Goal: Task Accomplishment & Management: Complete application form

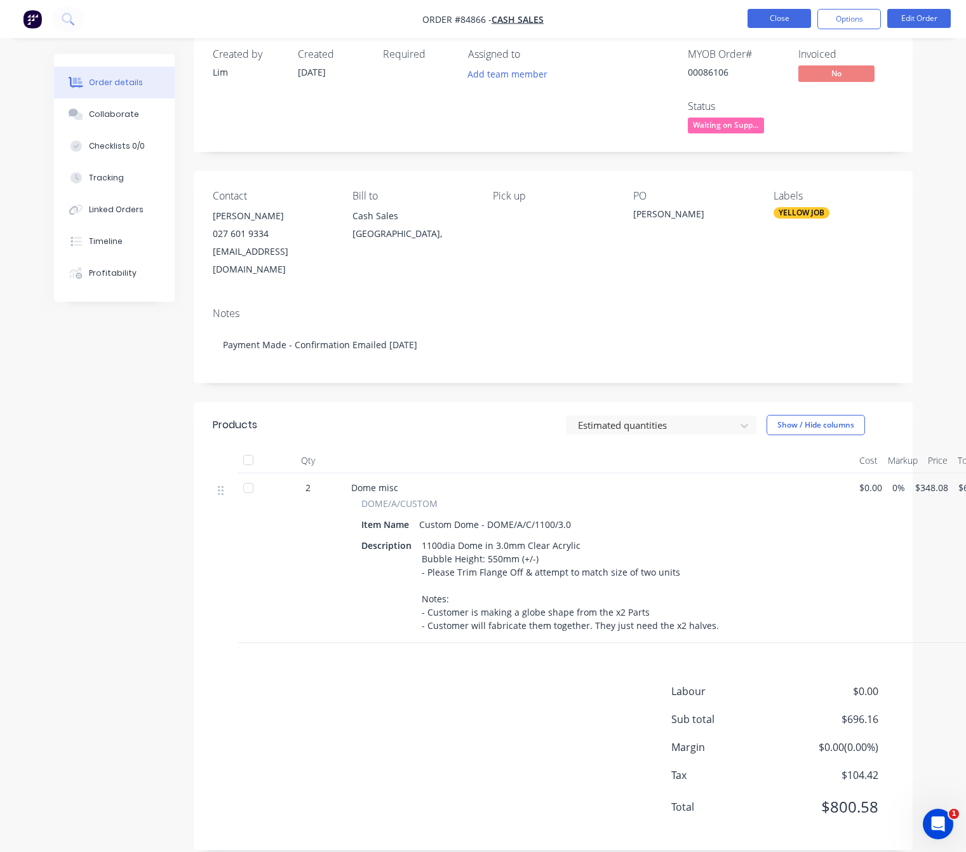
click at [783, 17] on button "Close" at bounding box center [780, 18] width 64 height 19
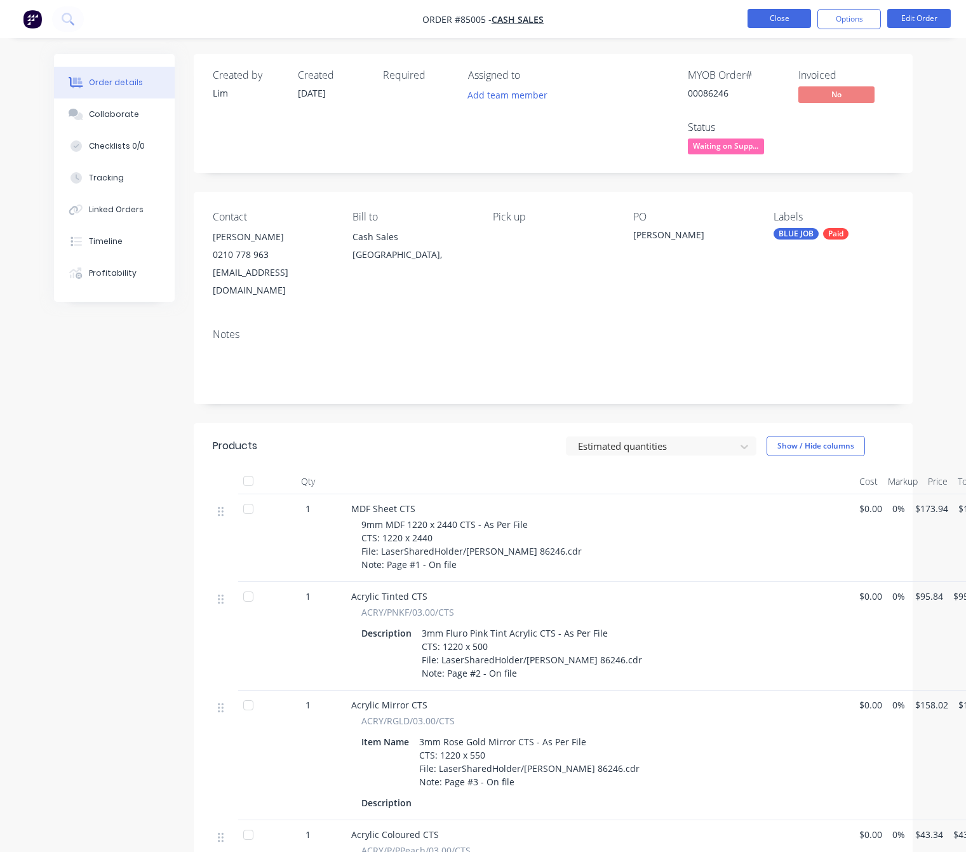
click at [785, 16] on button "Close" at bounding box center [780, 18] width 64 height 19
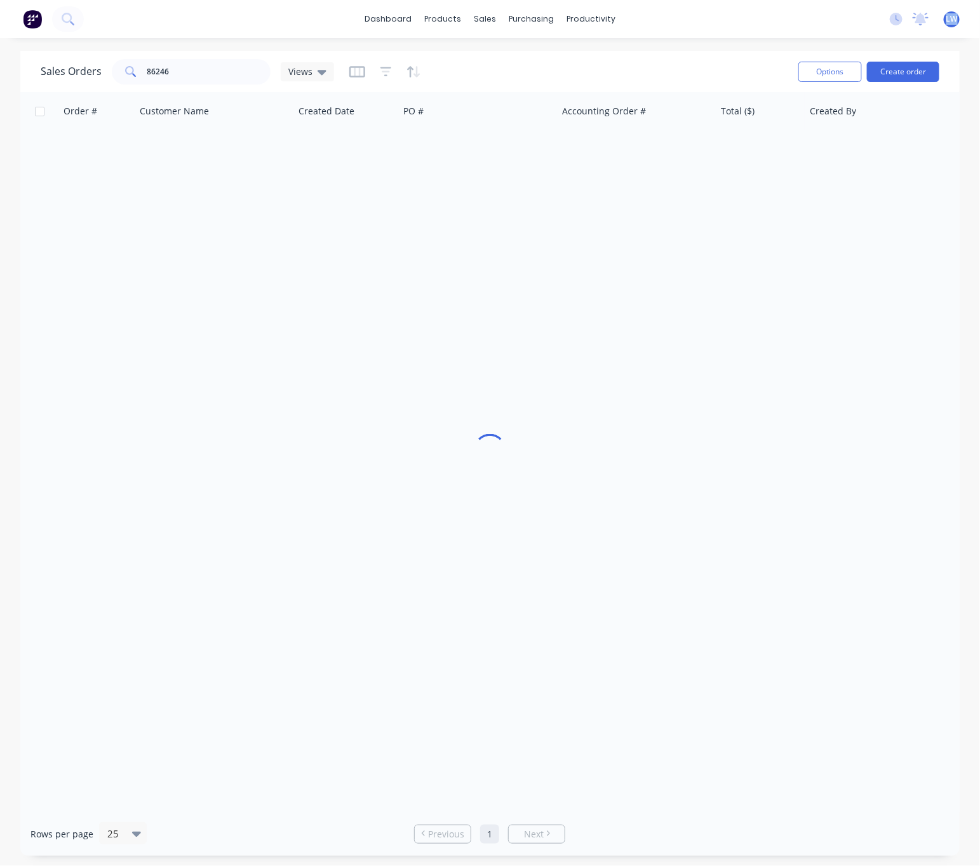
drag, startPoint x: 785, startPoint y: 16, endPoint x: 786, endPoint y: 24, distance: 7.7
click at [786, 19] on div "dashboard products sales purchasing productivity dashboard products Product Cat…" at bounding box center [490, 19] width 980 height 38
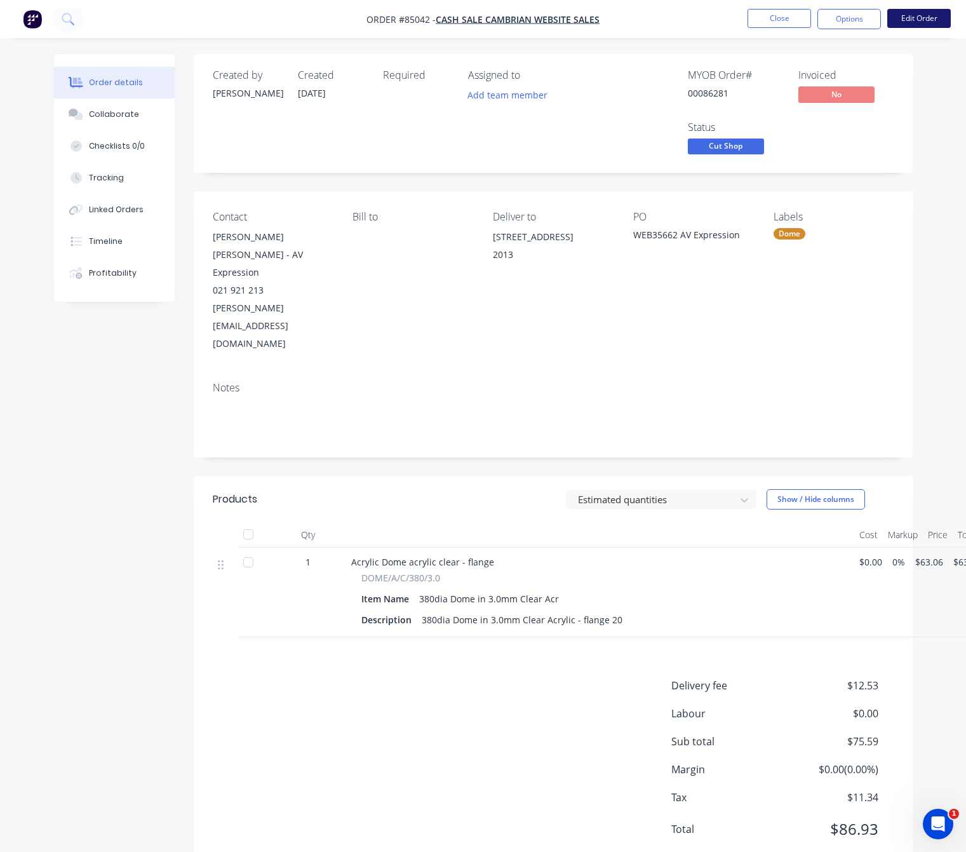
click at [933, 18] on button "Edit Order" at bounding box center [920, 18] width 64 height 19
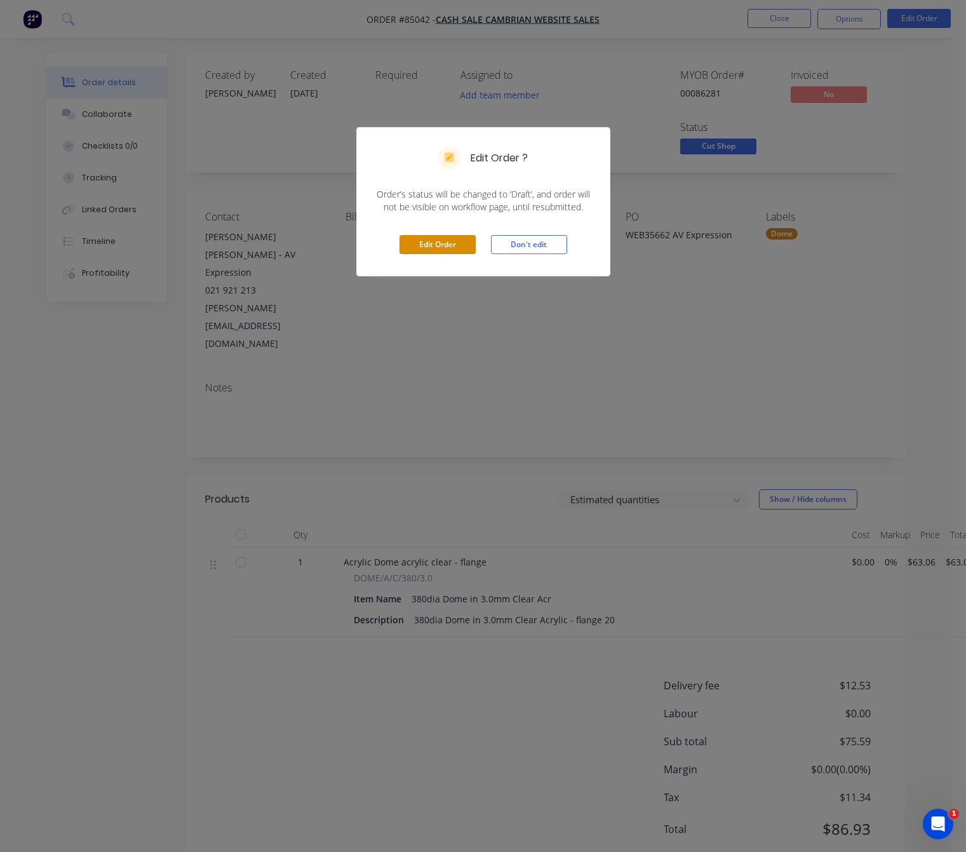
click at [467, 252] on button "Edit Order" at bounding box center [438, 244] width 76 height 19
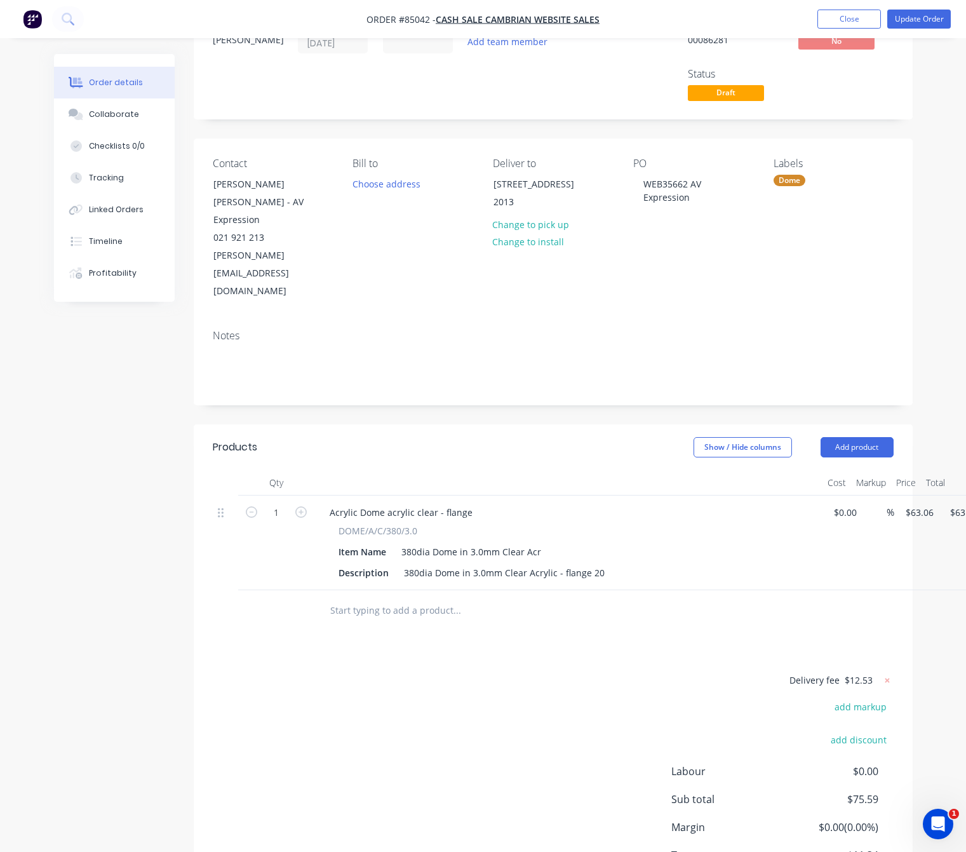
scroll to position [100, 0]
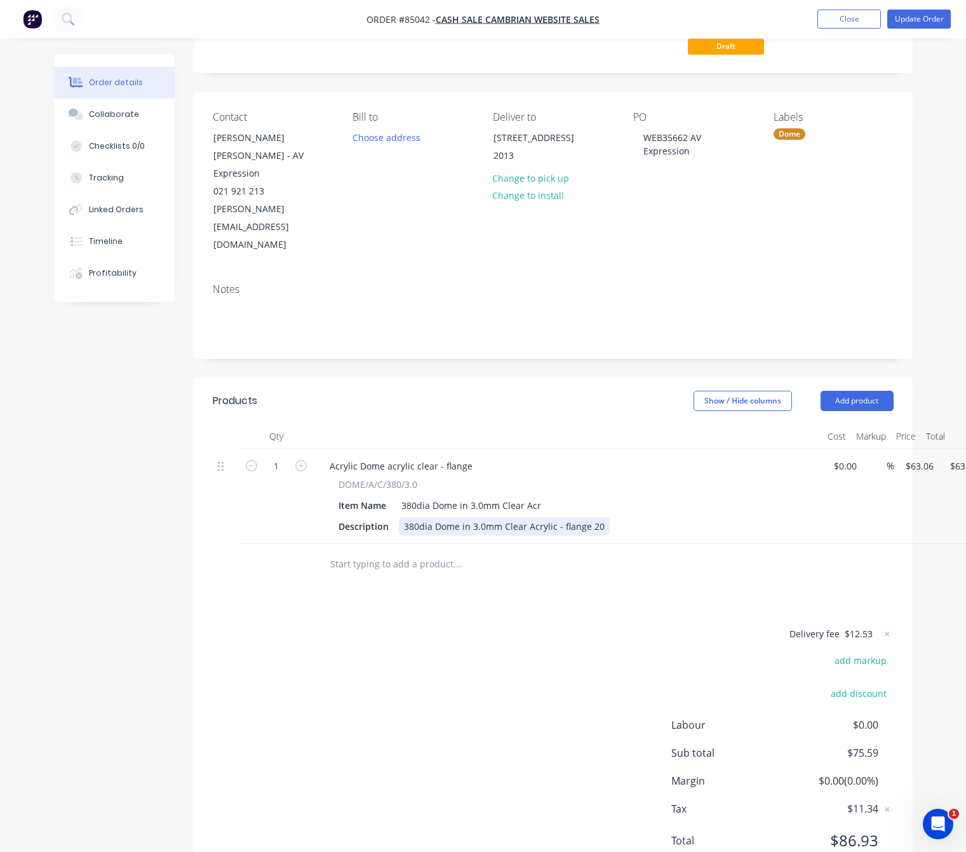
drag, startPoint x: 562, startPoint y: 473, endPoint x: 627, endPoint y: 471, distance: 64.8
click at [563, 517] on div "380dia Dome in 3.0mm Clear Acrylic - flange 20" at bounding box center [504, 526] width 211 height 18
click at [601, 517] on div "380dia Dome in 3.0mm Clear Acrylic - Flange 20" at bounding box center [505, 526] width 213 height 18
click at [433, 626] on div "Delivery fee $12.53 add markup add discount Labour $0.00 Sub total $75.59 Margi…" at bounding box center [553, 745] width 681 height 239
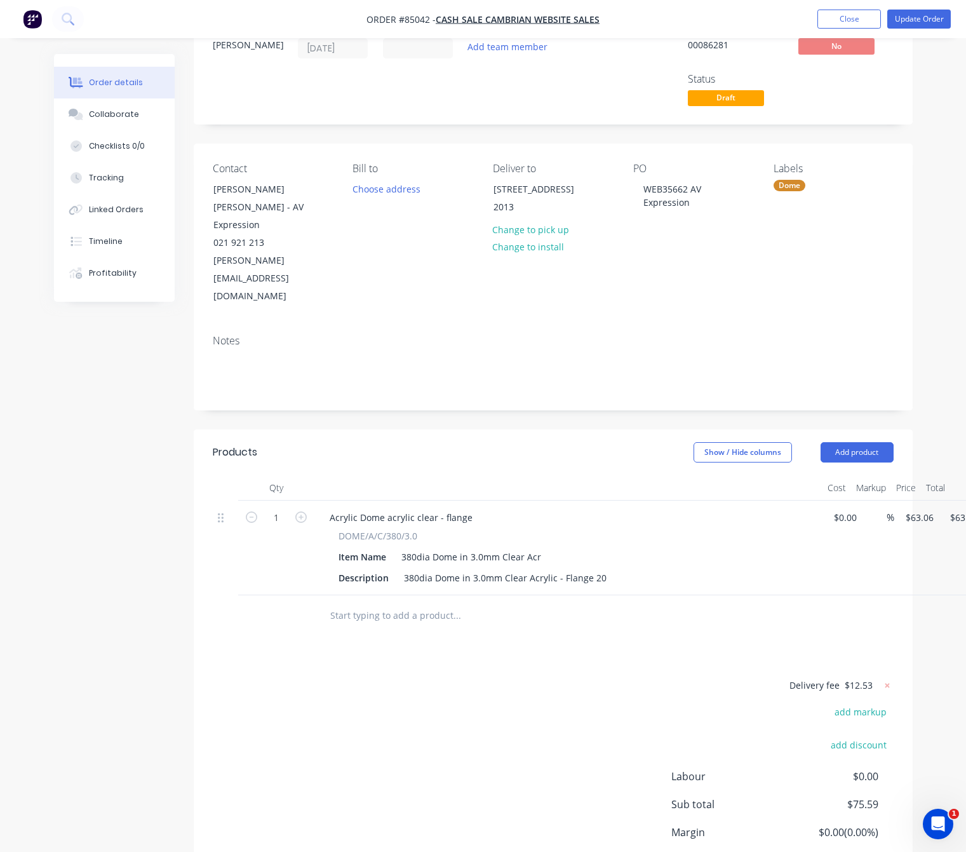
scroll to position [0, 0]
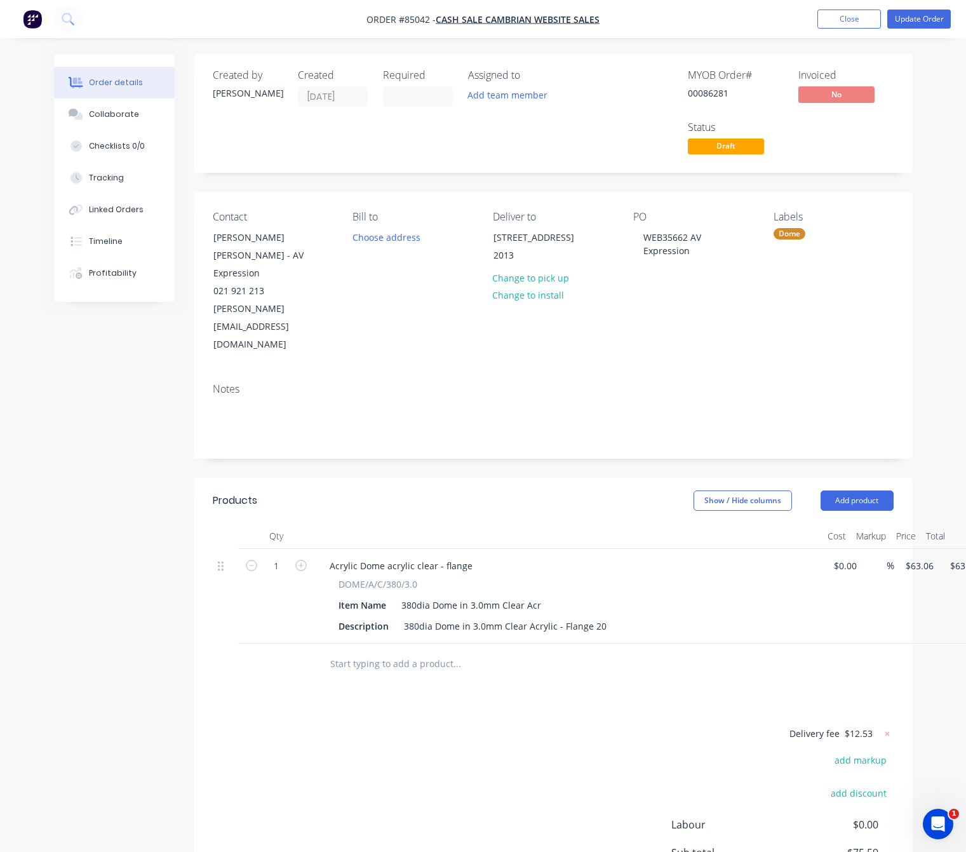
click at [517, 726] on div "Delivery fee $12.53 add markup add discount Labour $0.00 Sub total $75.59 Margi…" at bounding box center [553, 845] width 681 height 239
click at [443, 729] on div "Delivery fee $12.53 add markup add discount Labour $0.00 Sub total $75.59 Margi…" at bounding box center [553, 845] width 681 height 239
click at [130, 241] on button "Timeline" at bounding box center [114, 242] width 121 height 32
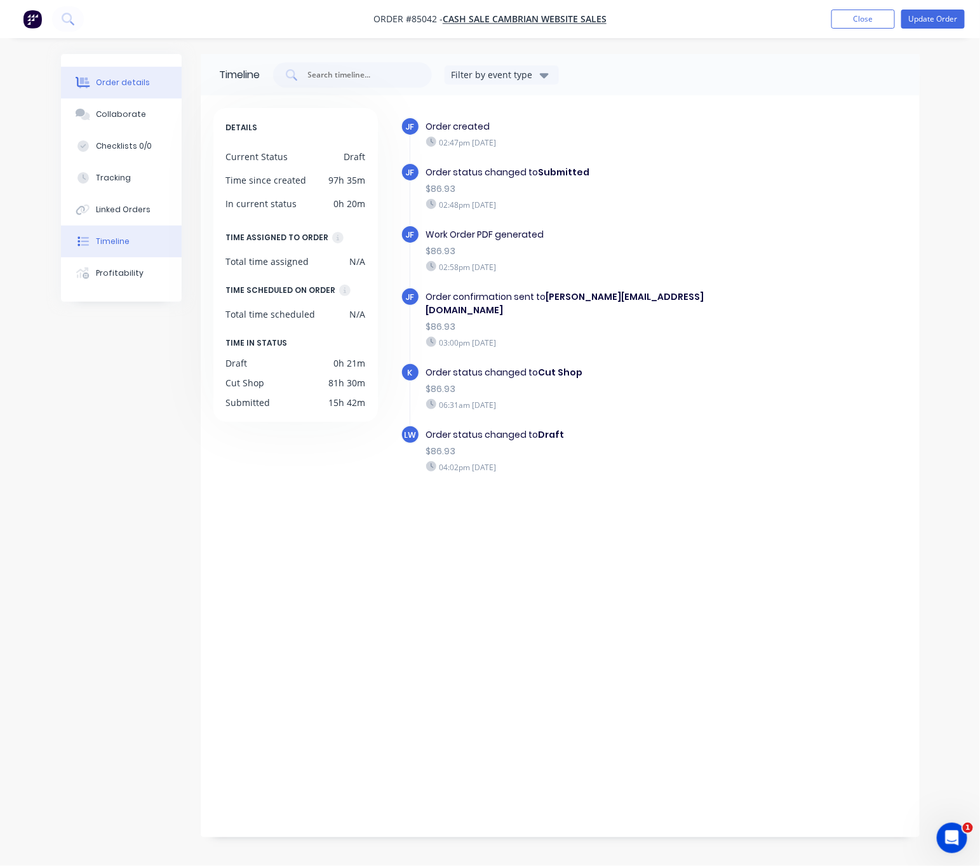
click at [105, 82] on div "Order details" at bounding box center [123, 82] width 54 height 11
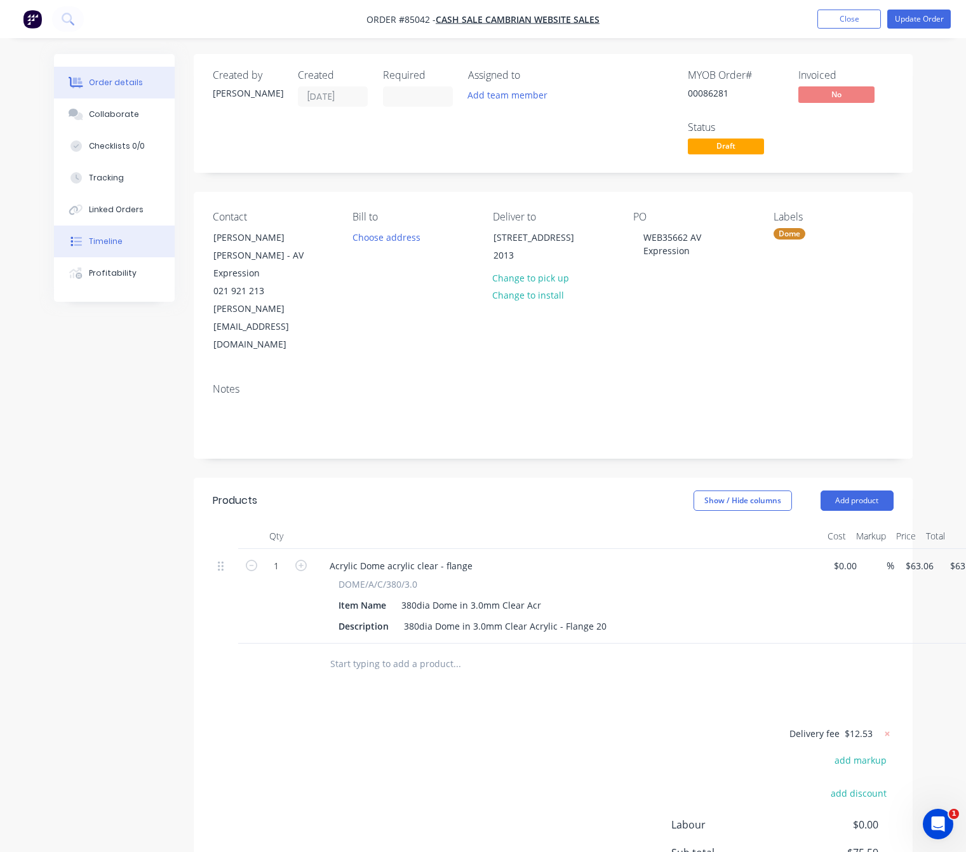
click at [130, 243] on button "Timeline" at bounding box center [114, 242] width 121 height 32
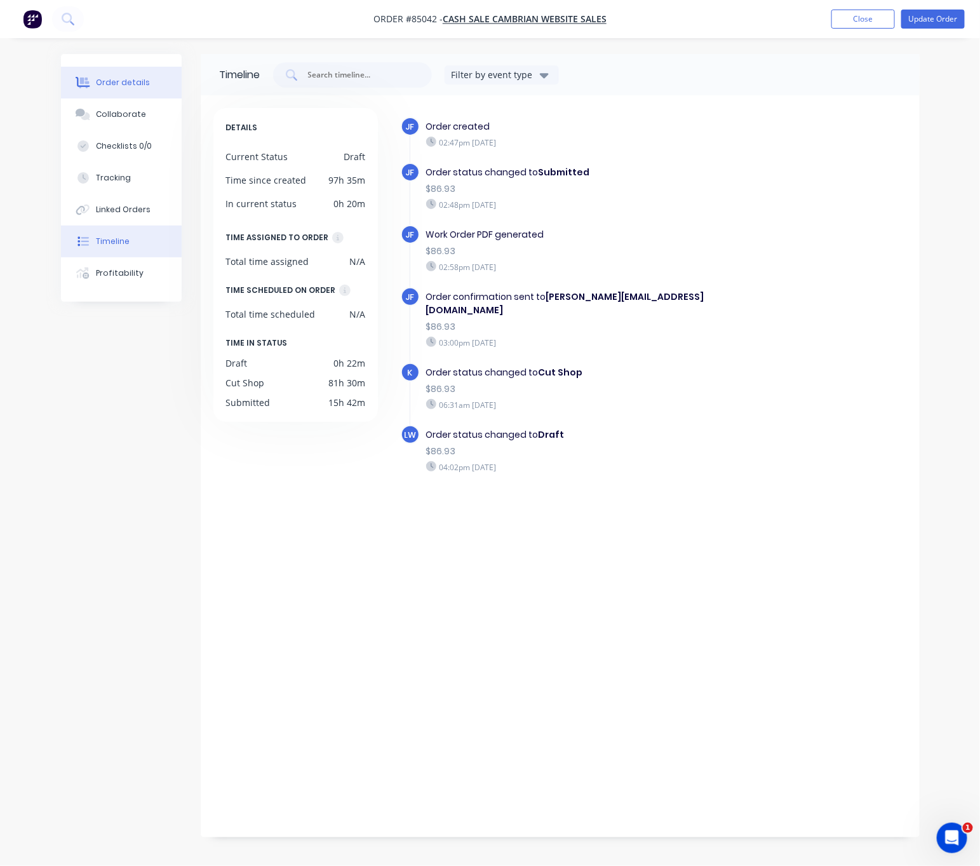
click at [104, 86] on div "Order details" at bounding box center [123, 82] width 54 height 11
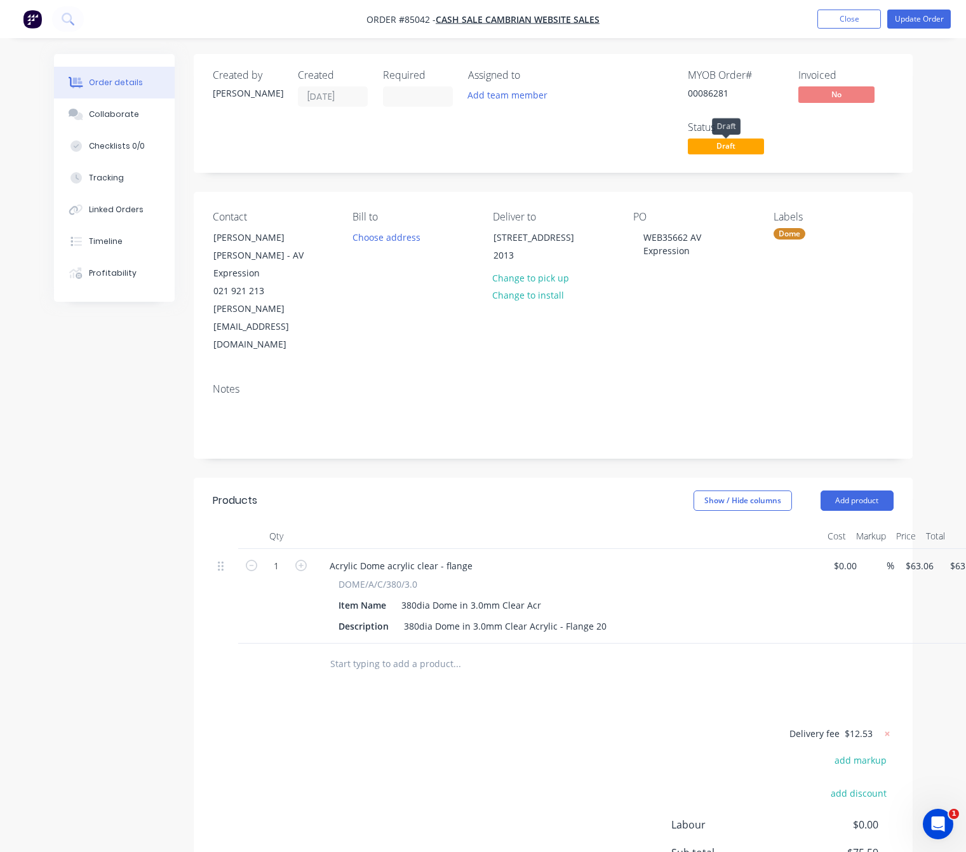
click at [749, 147] on span "Draft" at bounding box center [726, 147] width 76 height 16
click at [933, 15] on button "Update Order" at bounding box center [920, 19] width 64 height 19
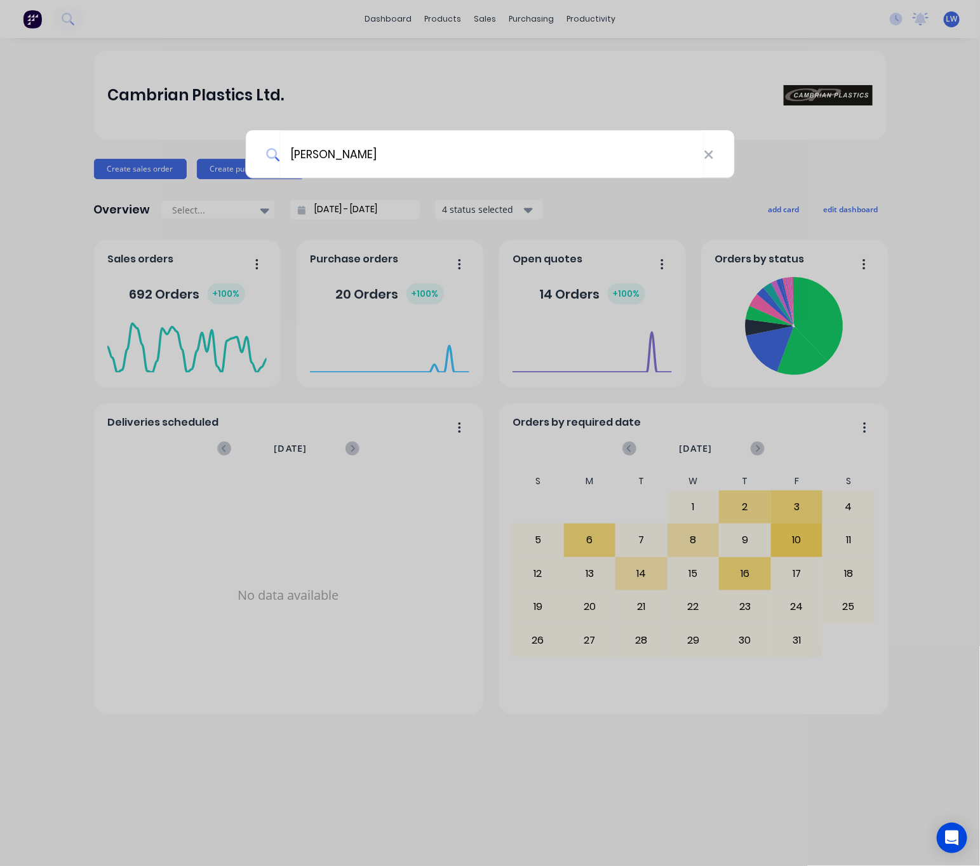
type input "cash Sale"
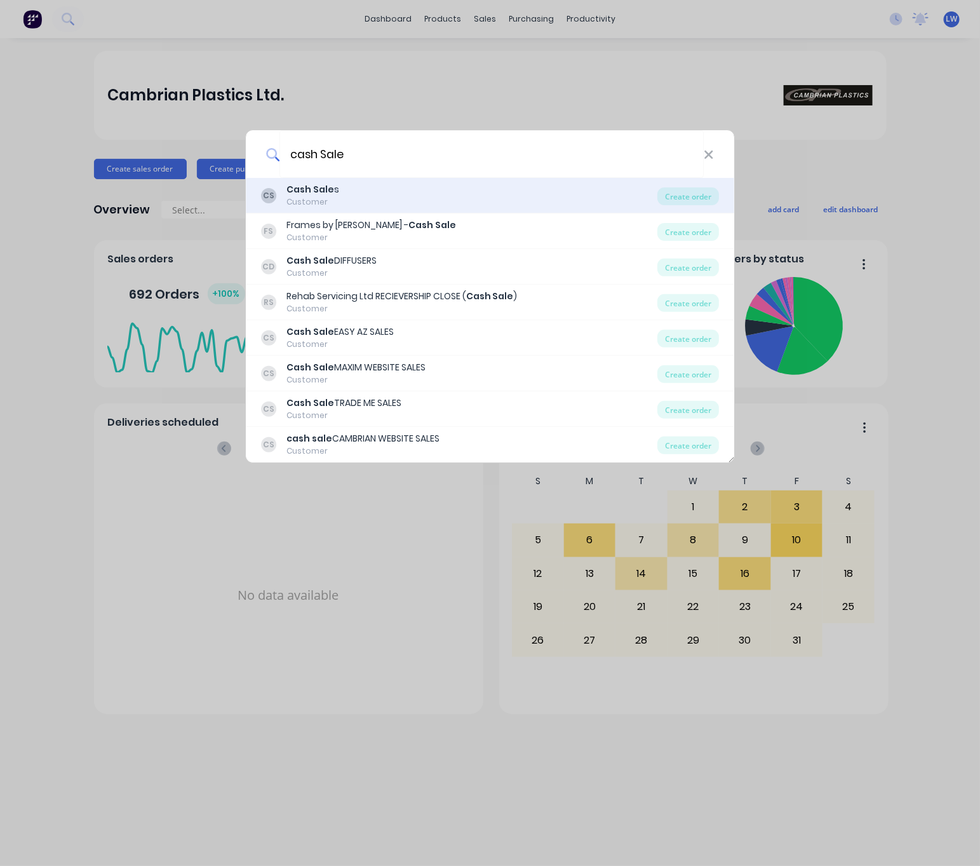
click at [423, 200] on div "CS Cash Sale s Customer" at bounding box center [459, 195] width 397 height 25
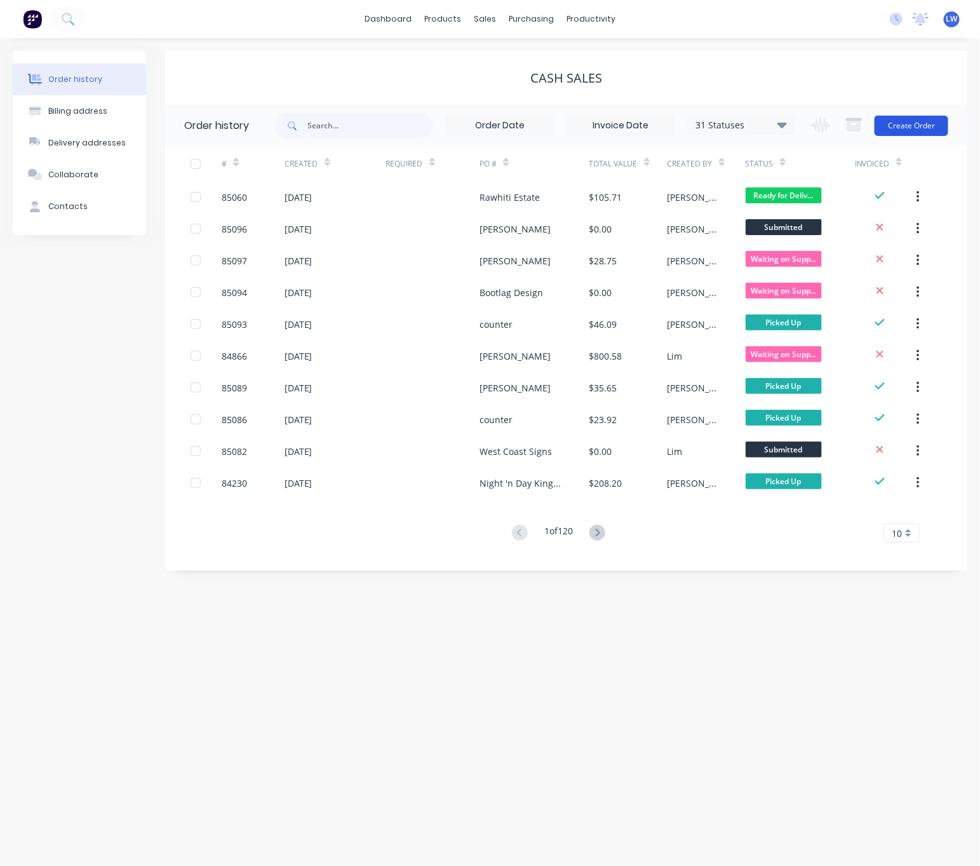
click at [906, 122] on button "Create Order" at bounding box center [912, 126] width 74 height 20
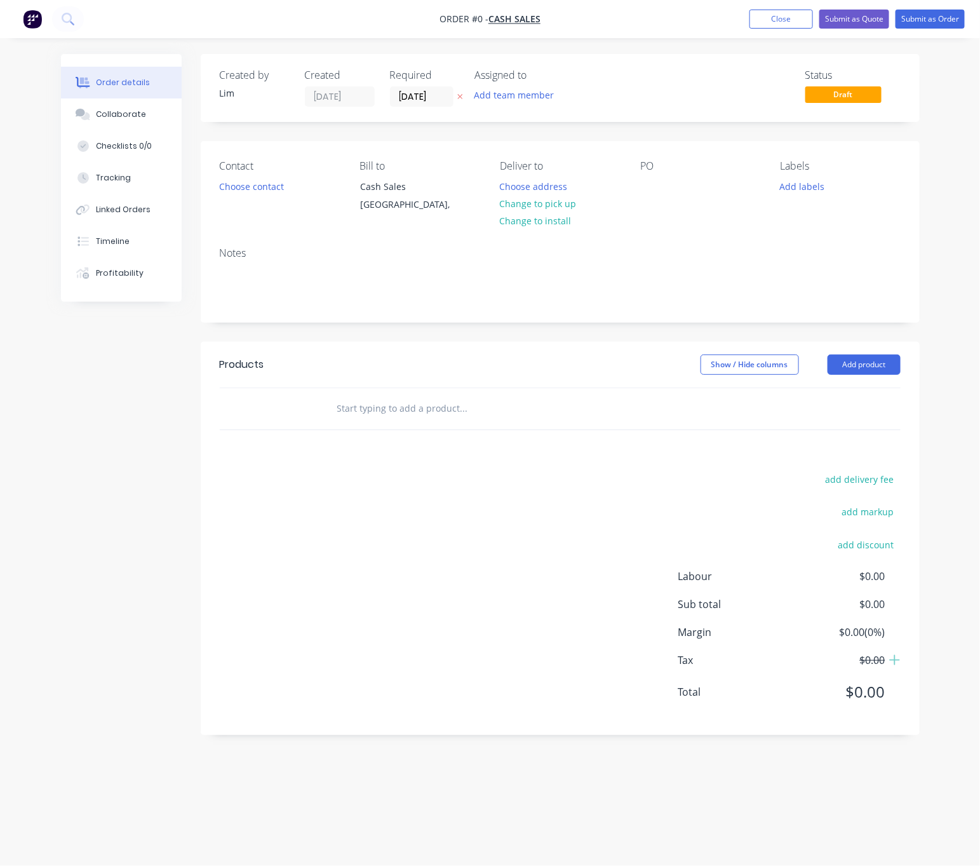
click at [459, 93] on icon "button" at bounding box center [461, 97] width 6 height 8
click at [268, 179] on button "Choose contact" at bounding box center [251, 185] width 78 height 17
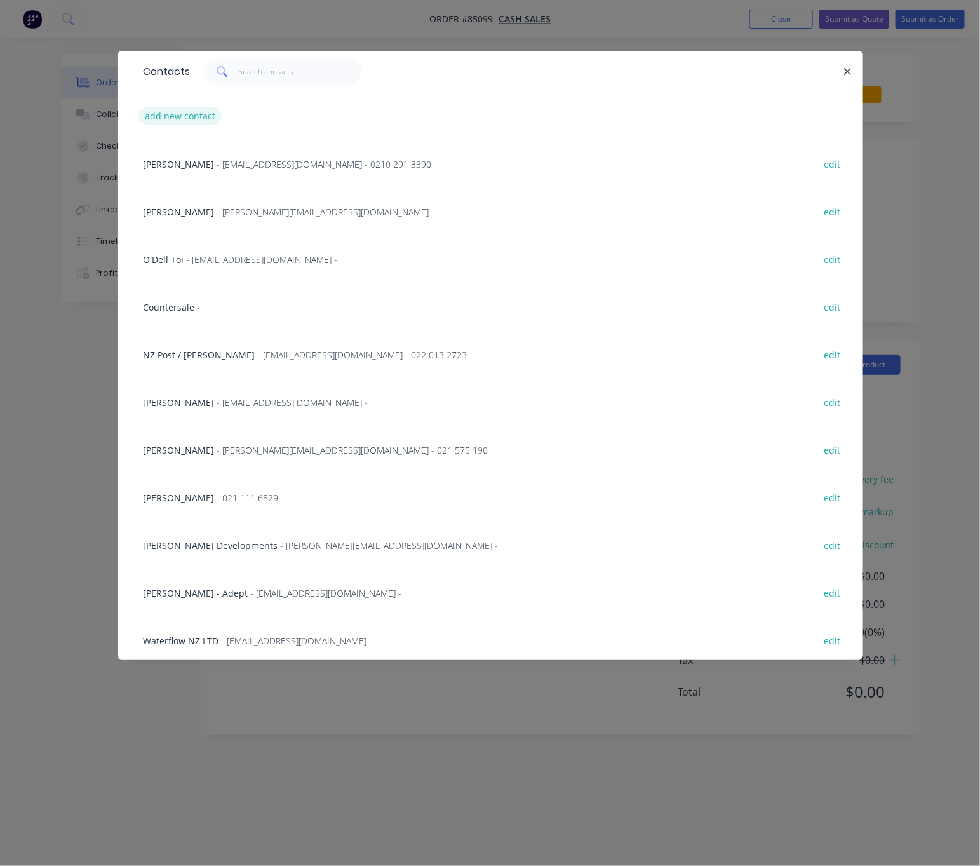
click at [189, 109] on button "add new contact" at bounding box center [181, 115] width 84 height 17
select select "NZ"
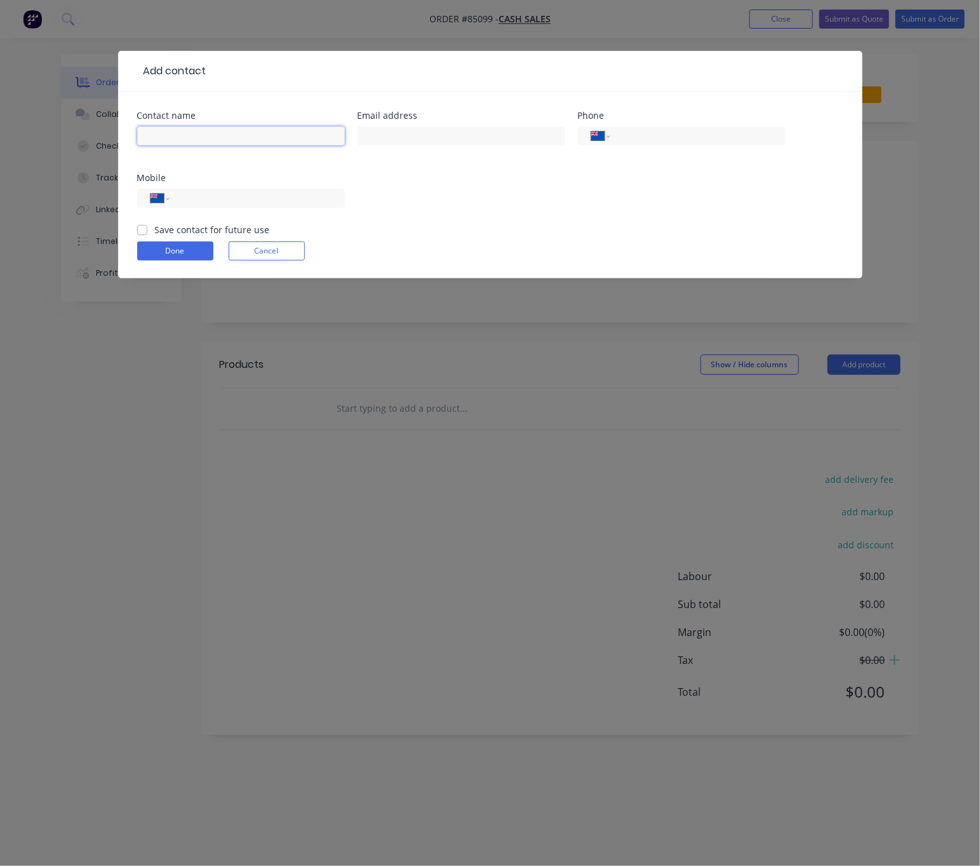
click at [204, 130] on input "text" at bounding box center [241, 135] width 208 height 19
type input "Tarun"
click at [414, 136] on input "text" at bounding box center [462, 135] width 208 height 19
type input "[EMAIL_ADDRESS][DOMAIN_NAME]"
click at [254, 202] on input "tel" at bounding box center [255, 198] width 153 height 15
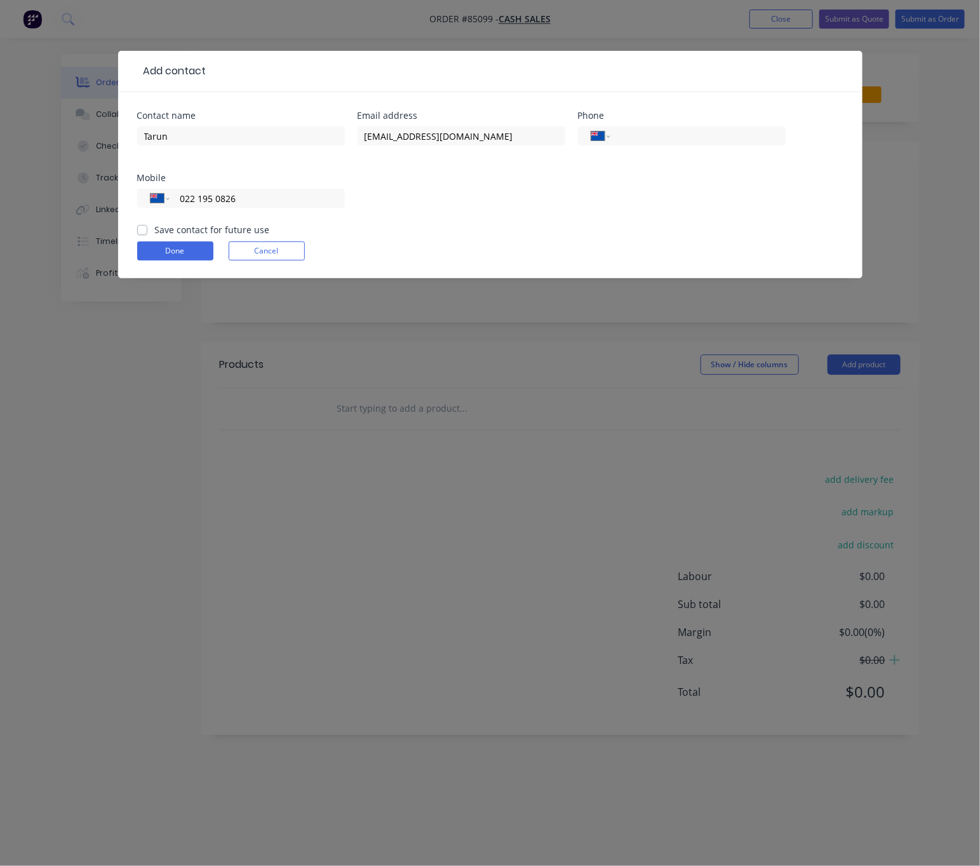
type input "022 195 0826"
click at [155, 233] on label "Save contact for future use" at bounding box center [212, 229] width 115 height 13
click at [139, 233] on input "Save contact for future use" at bounding box center [142, 229] width 10 height 12
checkbox input "true"
click at [177, 248] on button "Done" at bounding box center [175, 250] width 76 height 19
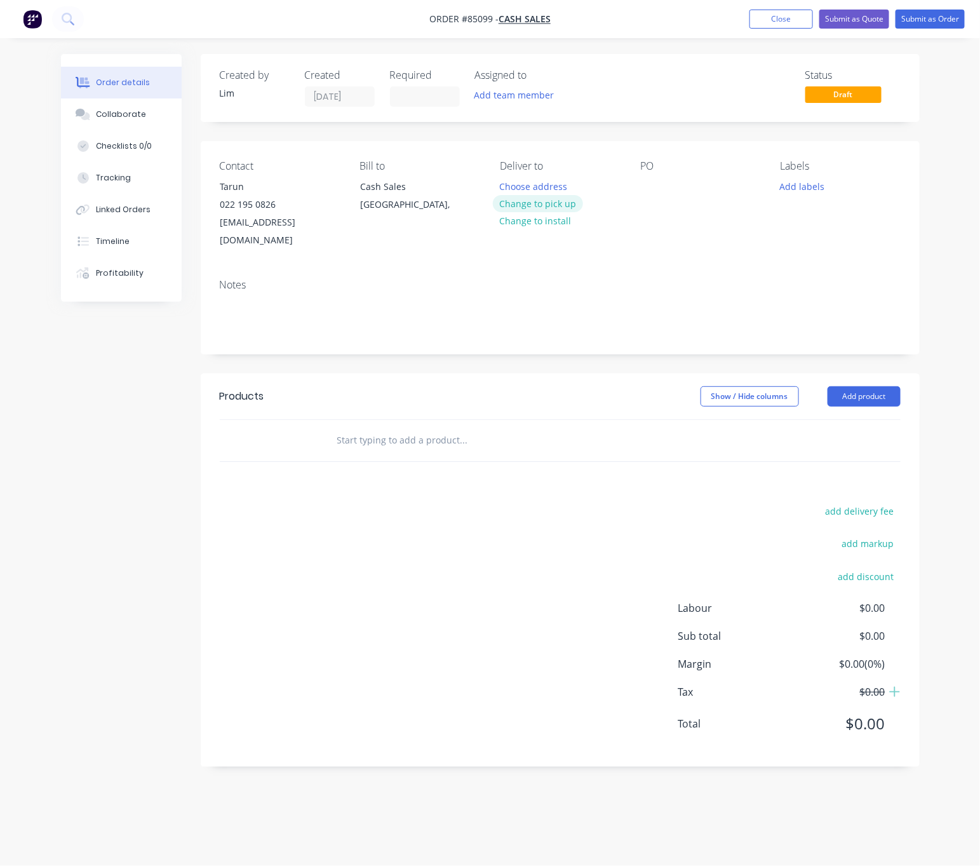
click at [566, 204] on button "Change to pick up" at bounding box center [538, 203] width 90 height 17
click at [651, 187] on div at bounding box center [651, 186] width 20 height 18
click at [519, 208] on button "Change to delivery" at bounding box center [539, 204] width 93 height 17
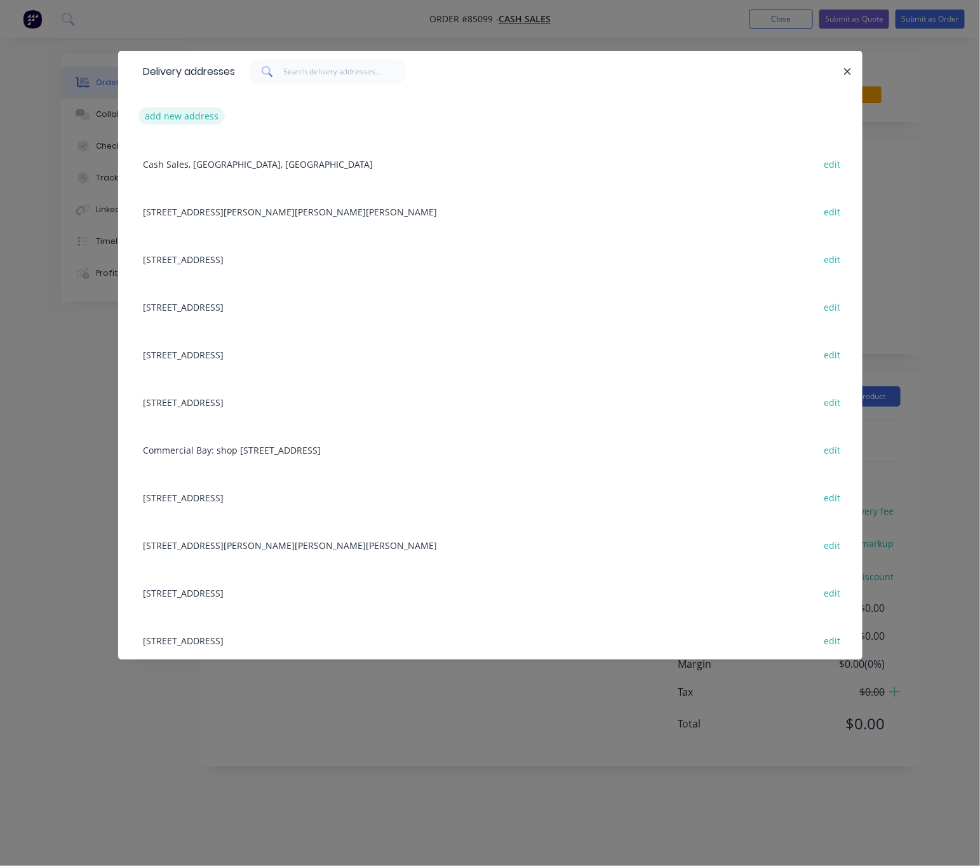
click at [161, 114] on button "add new address" at bounding box center [182, 115] width 87 height 17
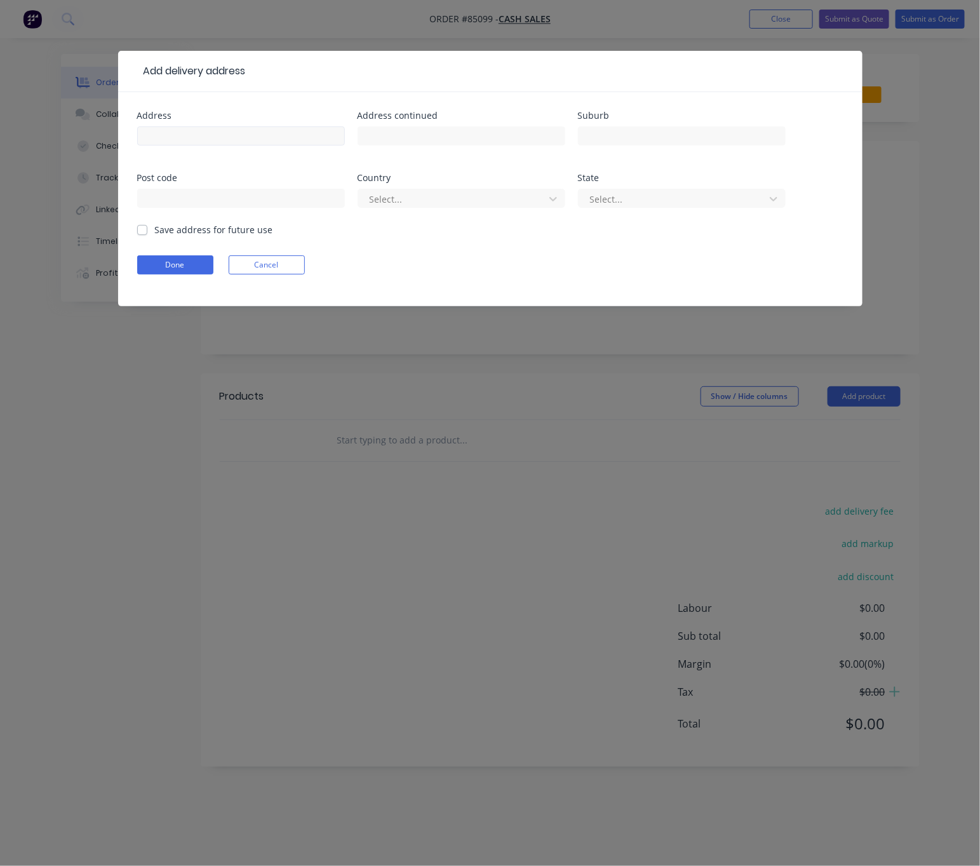
click at [181, 125] on div at bounding box center [241, 141] width 208 height 37
click at [189, 142] on input "text" at bounding box center [241, 135] width 208 height 19
click at [168, 134] on input "2422 tutuwhatu" at bounding box center [241, 135] width 208 height 19
click at [283, 130] on input "2422 Tutuwhatu" at bounding box center [241, 135] width 208 height 19
drag, startPoint x: 234, startPoint y: 134, endPoint x: 134, endPoint y: 136, distance: 100.4
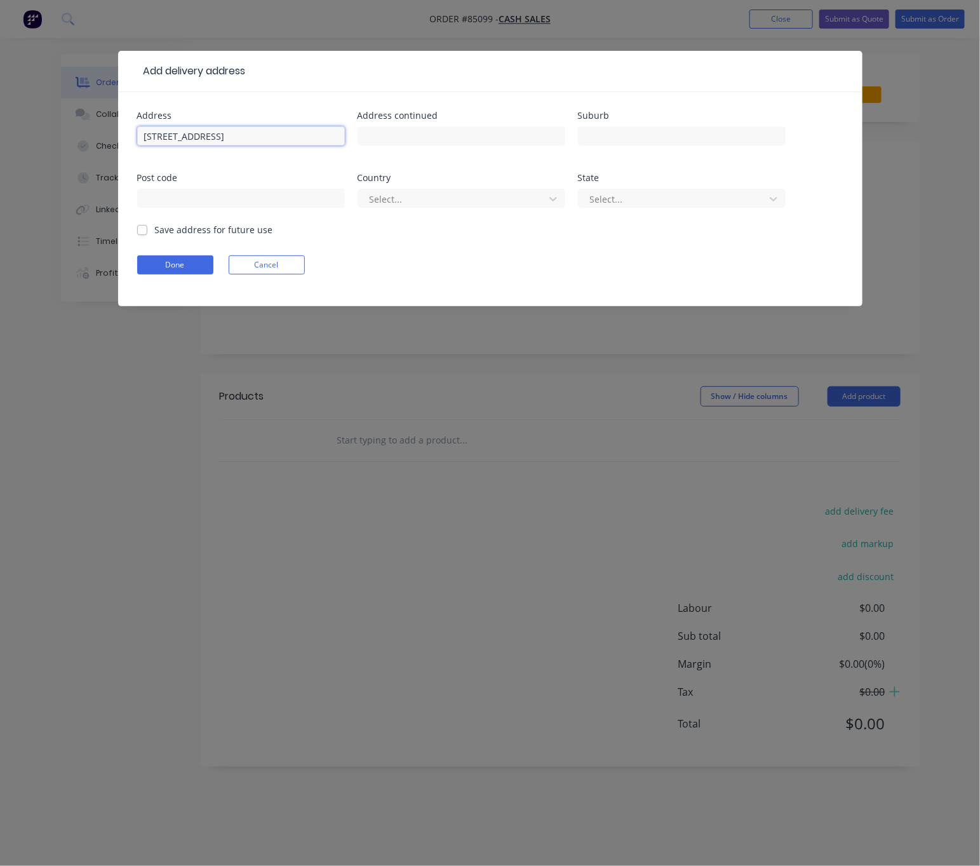
click at [134, 136] on div "Address [STREET_ADDRESS] Address continued Suburb Post code Country Select... S…" at bounding box center [490, 199] width 745 height 214
click at [277, 134] on input "[STREET_ADDRESS]" at bounding box center [241, 135] width 208 height 19
type input "[STREET_ADDRESS]"
click at [654, 126] on input "text" at bounding box center [682, 135] width 208 height 19
type input "Tutuwhatu"
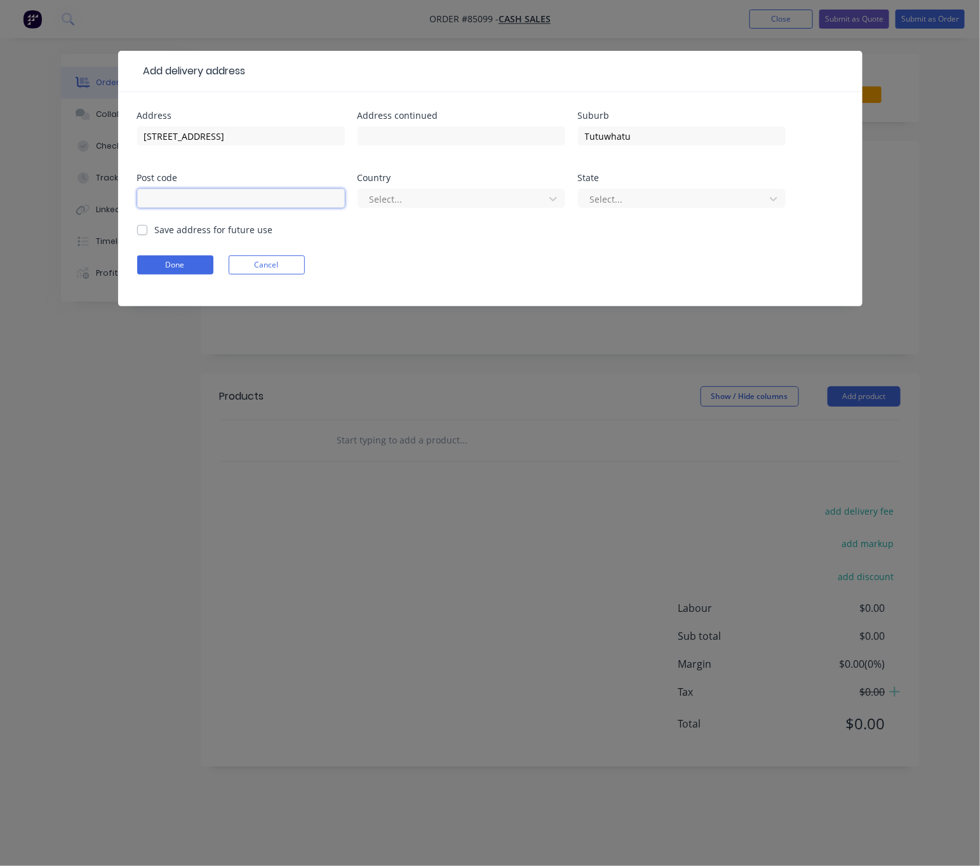
click at [297, 205] on input "text" at bounding box center [241, 198] width 208 height 19
type input "2103n"
click at [450, 191] on div at bounding box center [454, 199] width 170 height 16
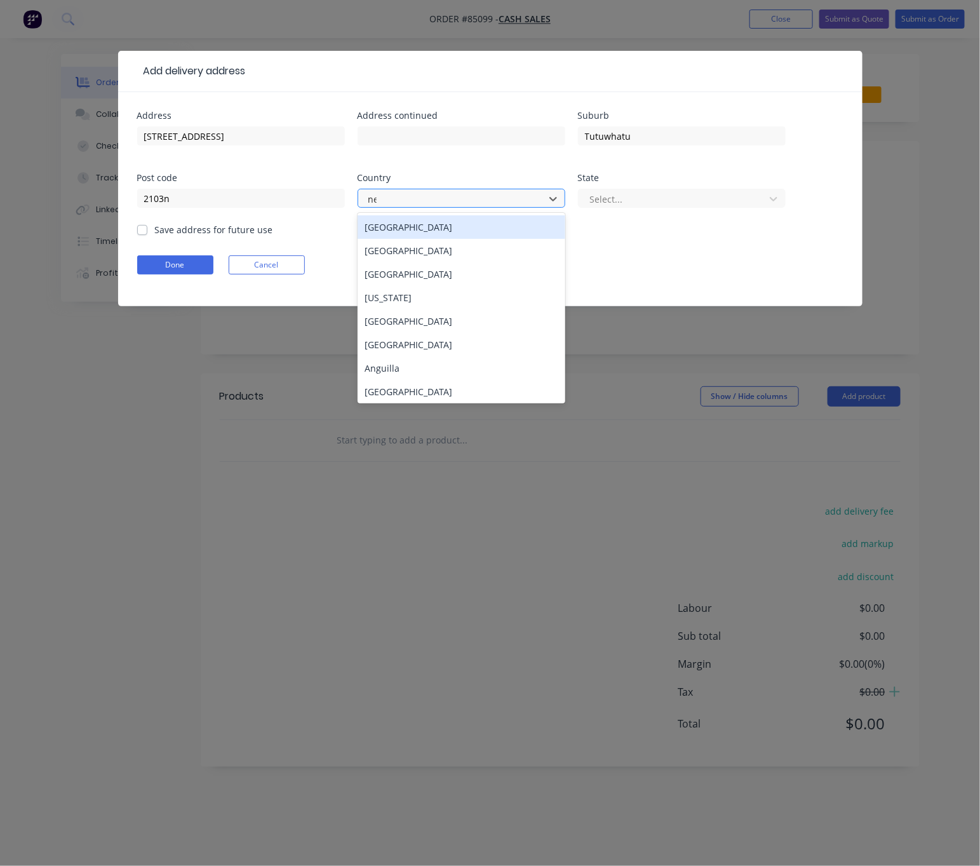
type input "new"
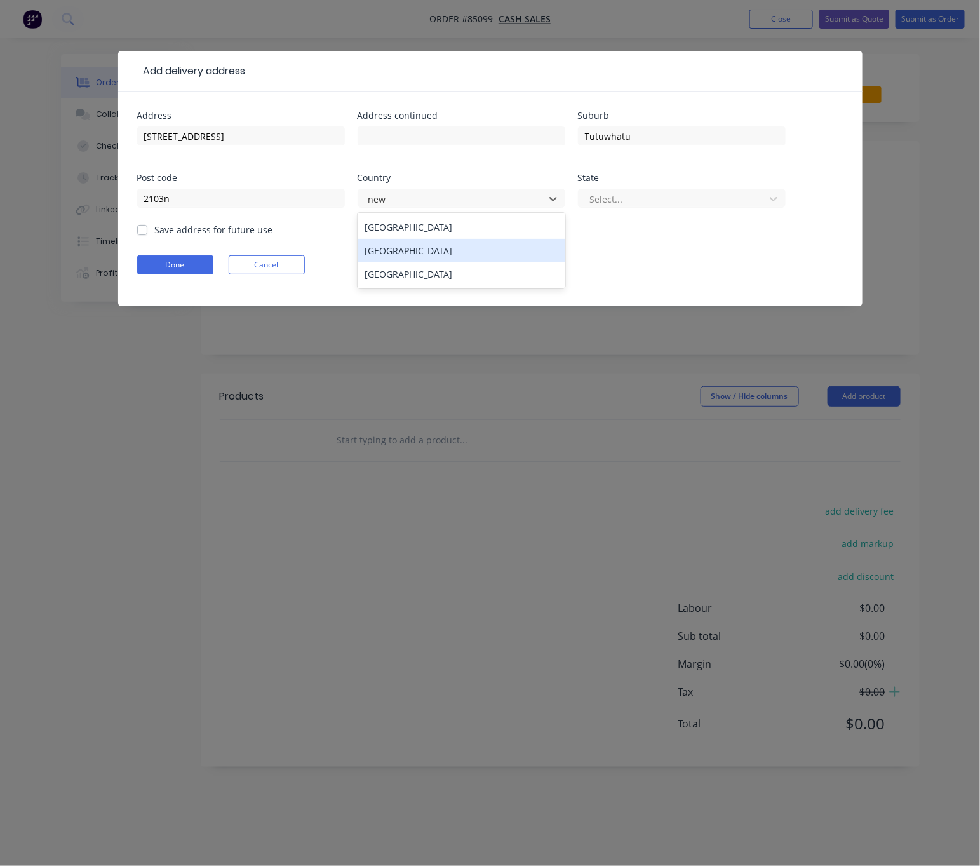
click at [431, 246] on div "[GEOGRAPHIC_DATA]" at bounding box center [462, 251] width 208 height 24
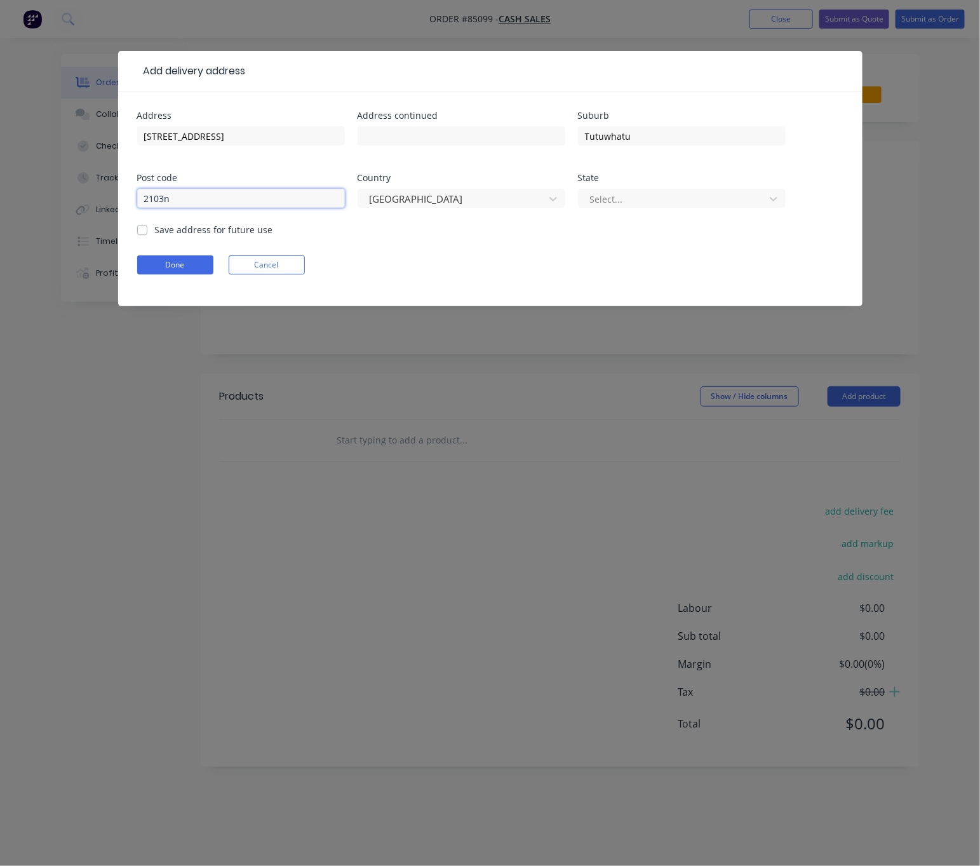
click at [212, 196] on input "2103n" at bounding box center [241, 198] width 208 height 19
type input "2103"
click at [694, 199] on div at bounding box center [674, 199] width 170 height 16
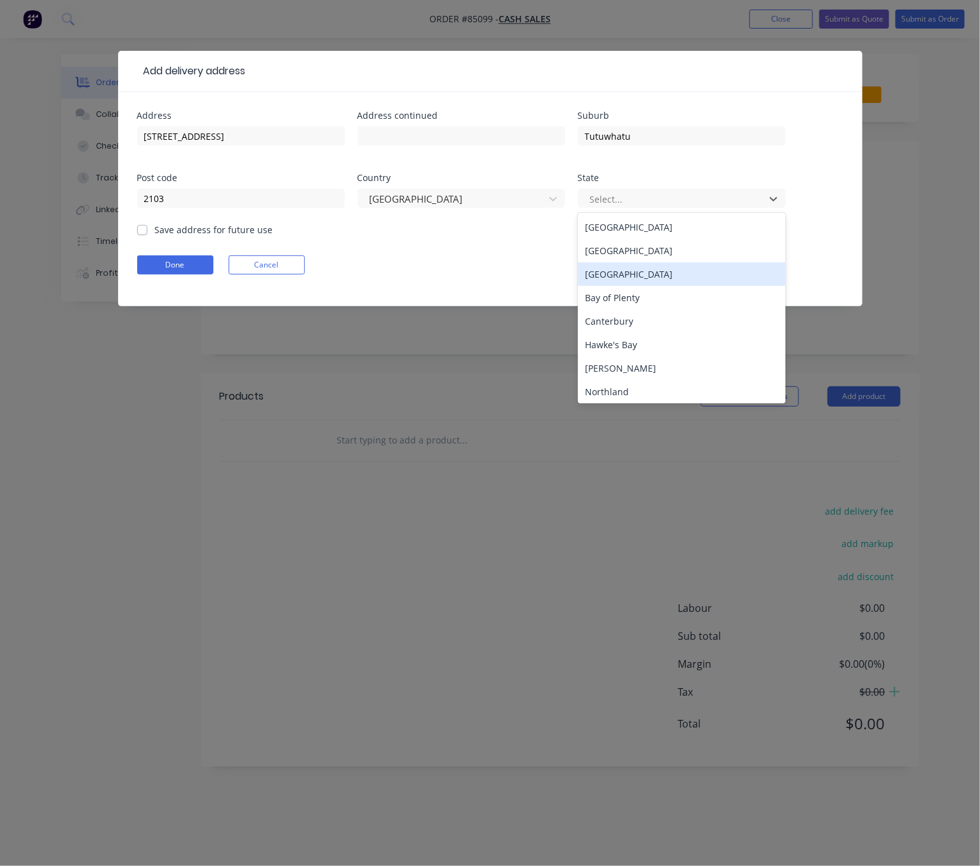
click at [664, 269] on div "[GEOGRAPHIC_DATA]" at bounding box center [682, 274] width 208 height 24
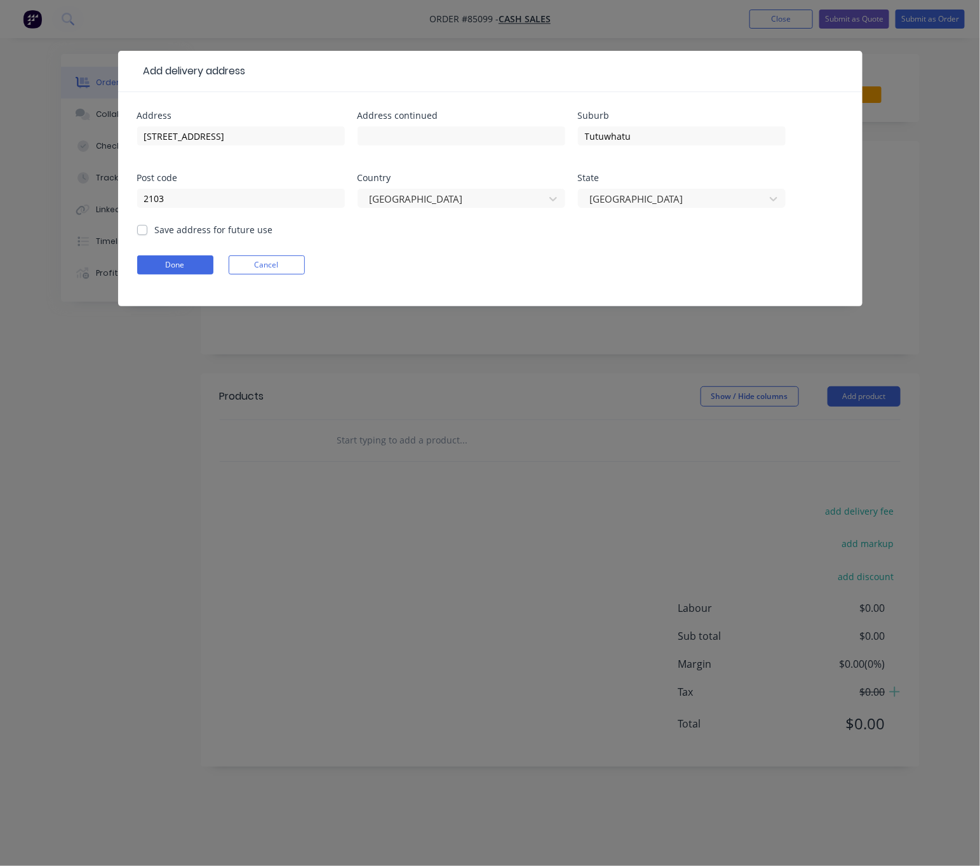
click at [155, 231] on label "Save address for future use" at bounding box center [214, 229] width 118 height 13
click at [142, 231] on input "Save address for future use" at bounding box center [142, 229] width 10 height 12
checkbox input "true"
click at [164, 255] on form "Address [STREET_ADDRESS] Address continued Suburb [GEOGRAPHIC_DATA] Post code […" at bounding box center [490, 208] width 707 height 195
click at [179, 268] on button "Done" at bounding box center [175, 264] width 76 height 19
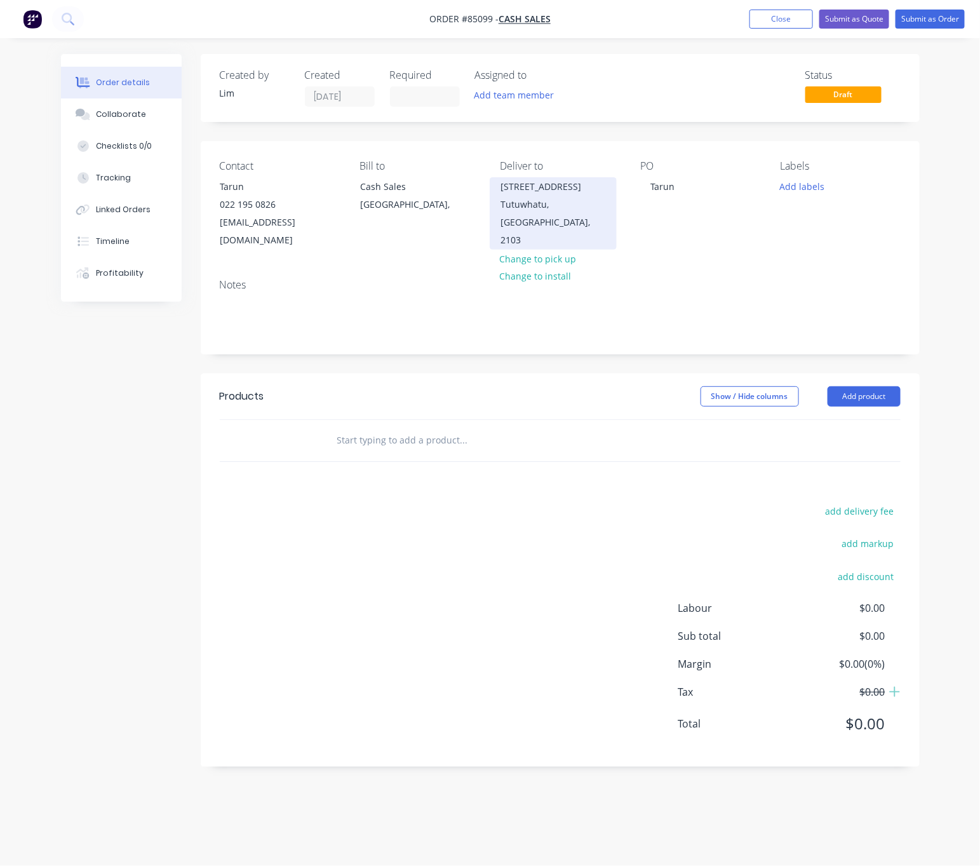
drag, startPoint x: 519, startPoint y: 185, endPoint x: 576, endPoint y: 204, distance: 60.9
click at [576, 204] on div "[STREET_ADDRESS]" at bounding box center [553, 213] width 127 height 72
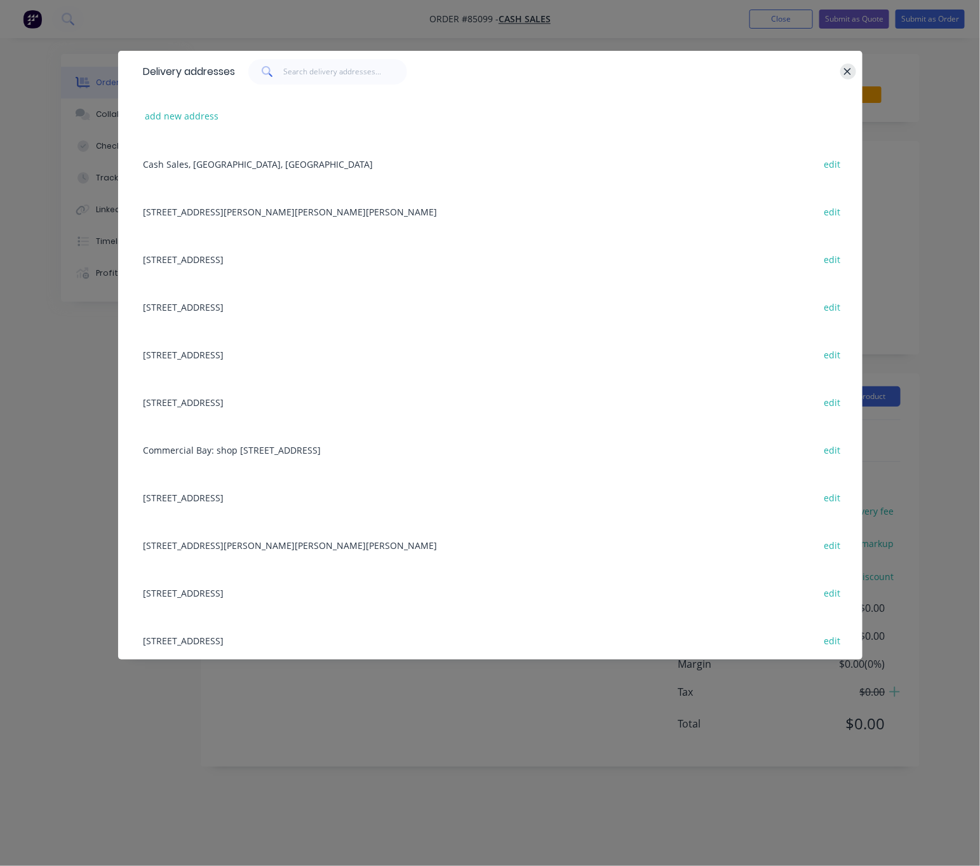
click at [849, 69] on icon "button" at bounding box center [848, 71] width 8 height 11
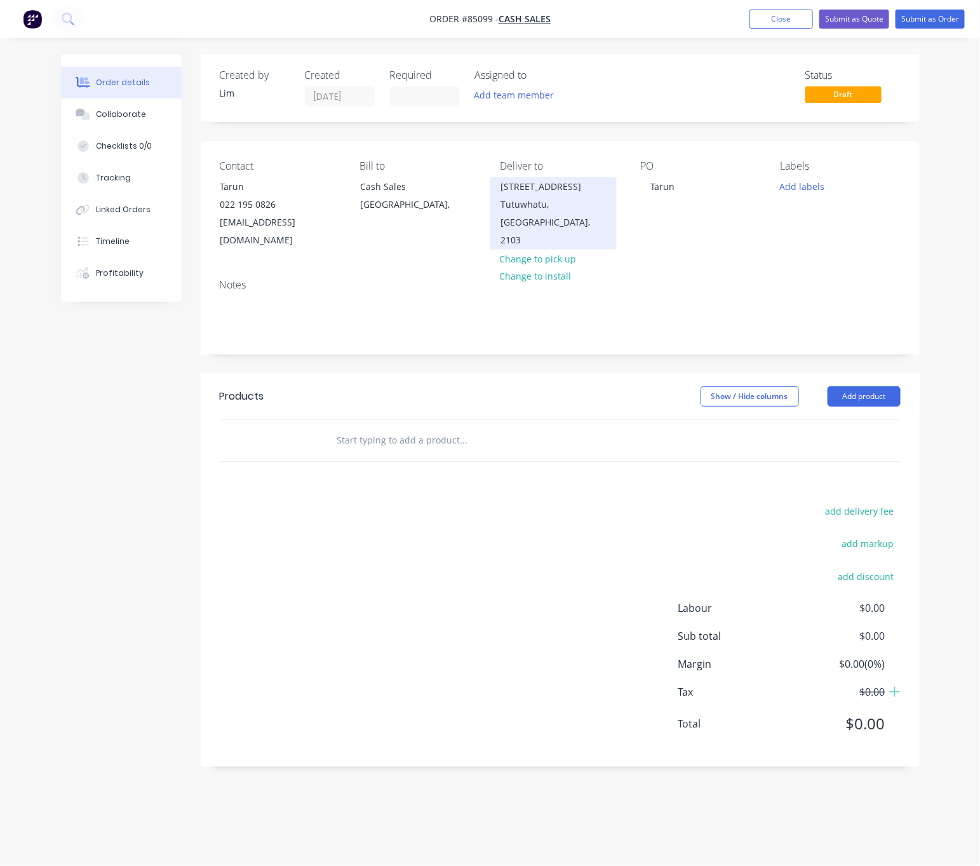
copy div "[STREET_ADDRESS]"
click at [869, 507] on button "add delivery fee" at bounding box center [860, 511] width 82 height 17
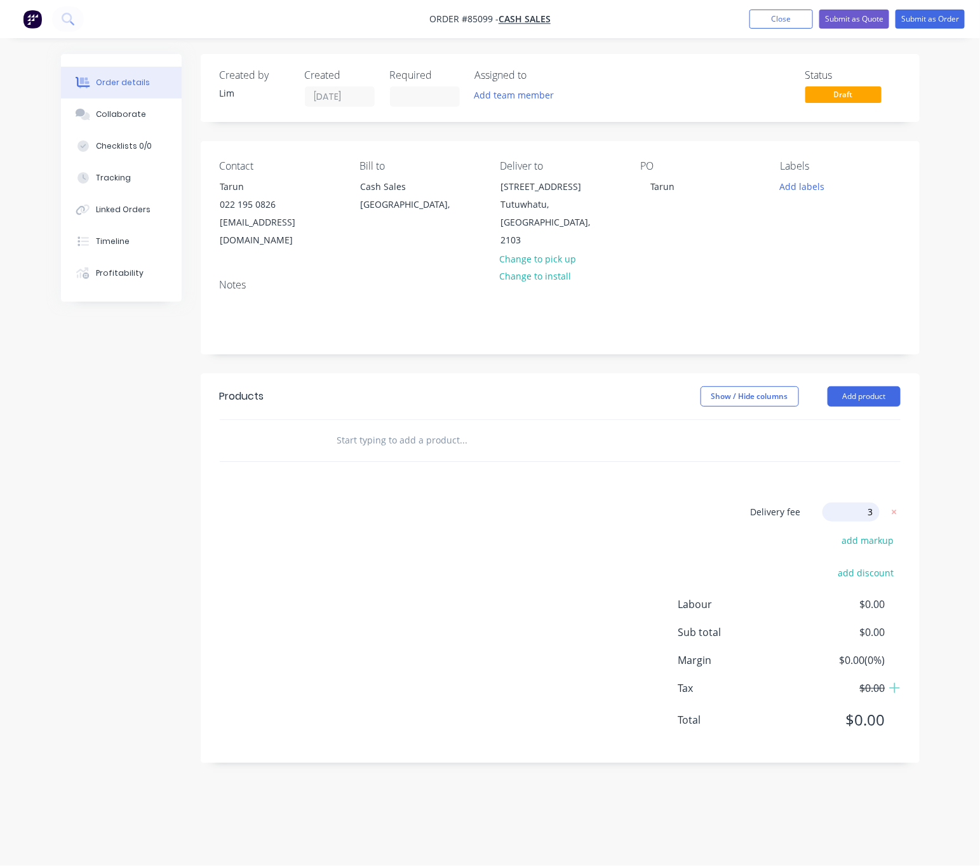
type input "30"
click at [530, 599] on div "Delivery fee $30.00 add markup add discount Labour $0.00 Sub total $30.00 Margi…" at bounding box center [560, 622] width 681 height 239
click at [401, 445] on input "text" at bounding box center [464, 440] width 254 height 25
click at [792, 191] on button "Add labels" at bounding box center [803, 185] width 58 height 17
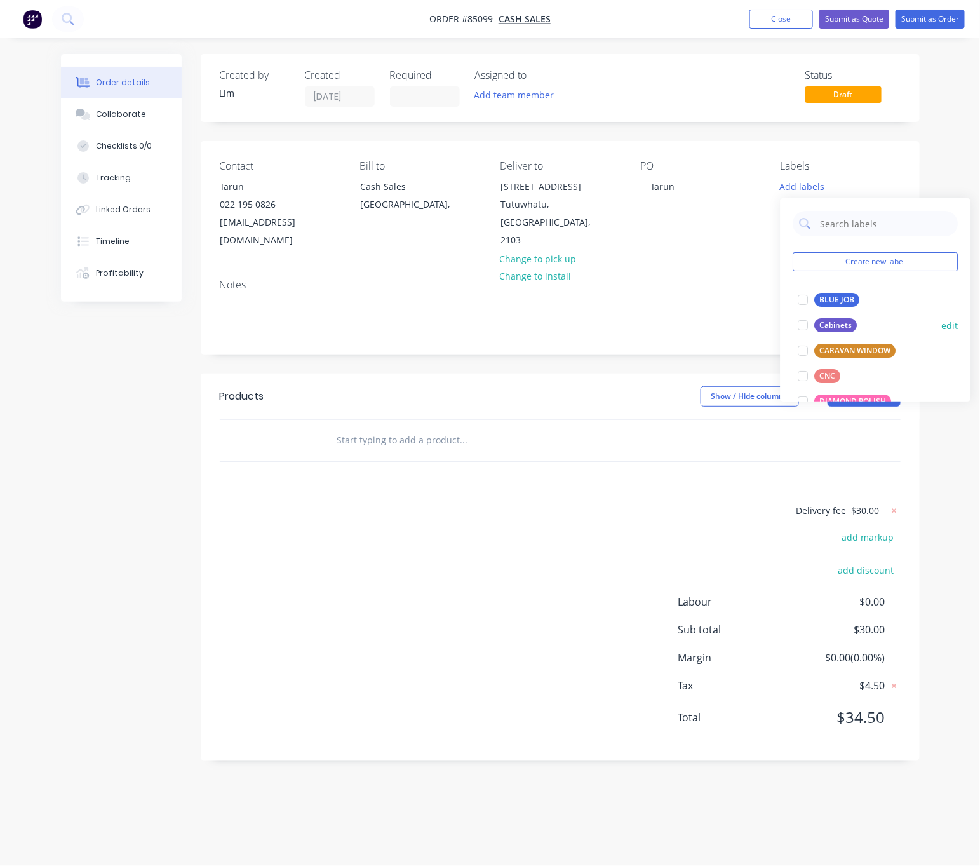
click at [829, 299] on div "BLUE JOB" at bounding box center [837, 300] width 45 height 14
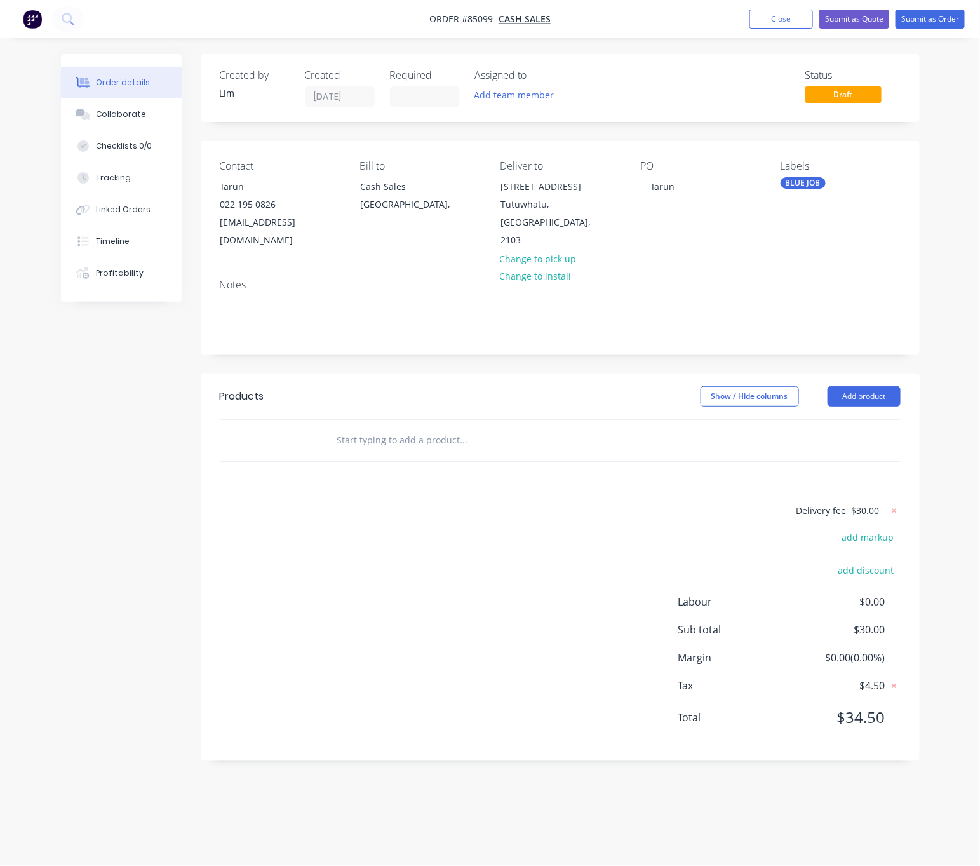
drag, startPoint x: 530, startPoint y: 524, endPoint x: 452, endPoint y: 526, distance: 77.5
click at [525, 528] on div "Delivery fee $30.00 add markup add discount Labour $0.00 Sub total $30.00 Margi…" at bounding box center [560, 622] width 681 height 239
drag, startPoint x: 387, startPoint y: 437, endPoint x: 389, endPoint y: 444, distance: 7.2
click at [388, 439] on input "text" at bounding box center [464, 440] width 254 height 25
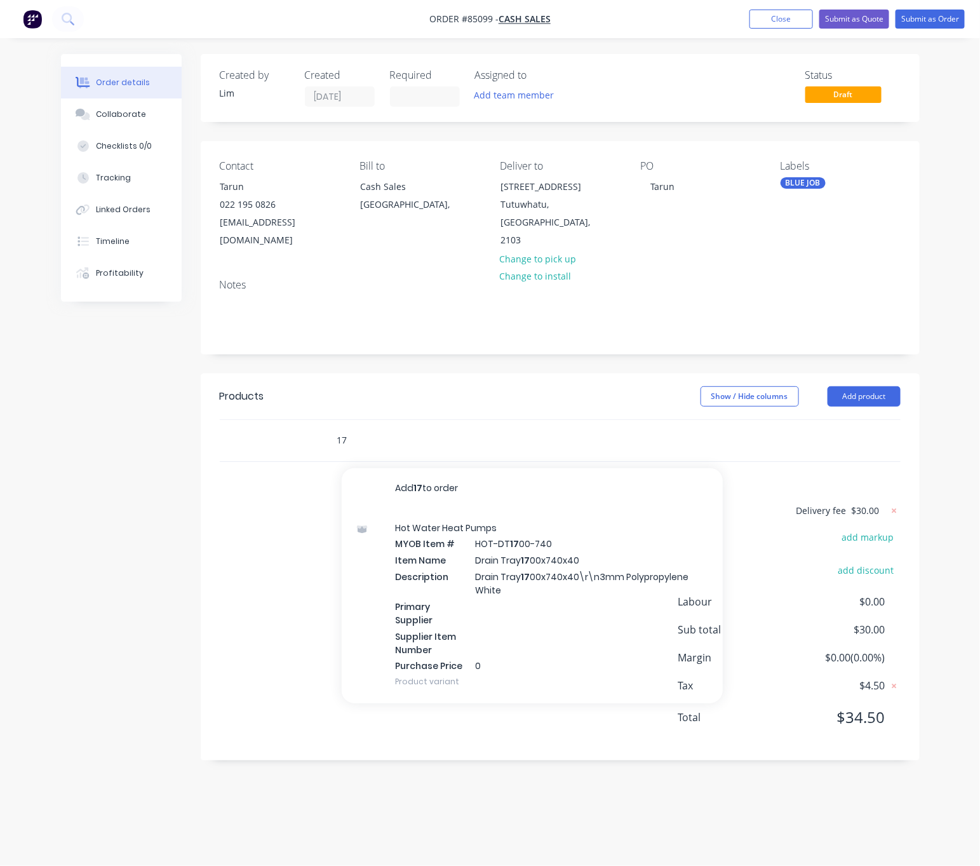
type input "1"
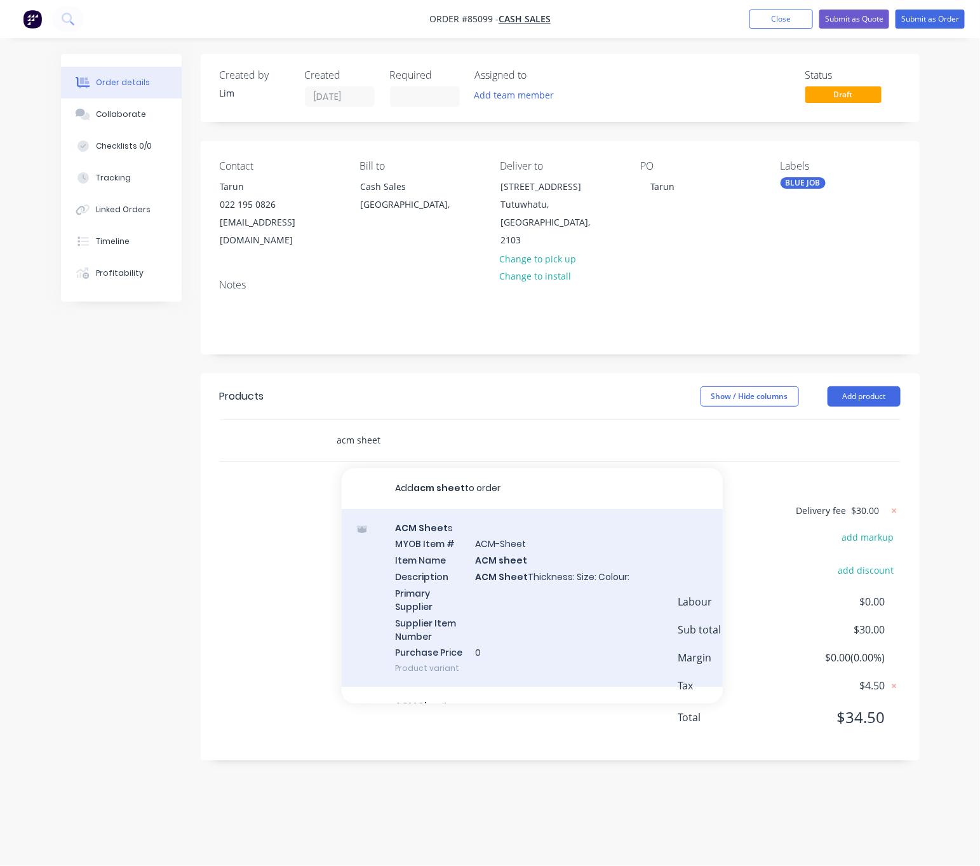
type input "acm sheet"
click at [600, 595] on div "ACM Sheet s MYOB Item # ACM-Sheet Item Name ACM sheet Description ACM Sheet Thi…" at bounding box center [532, 598] width 381 height 179
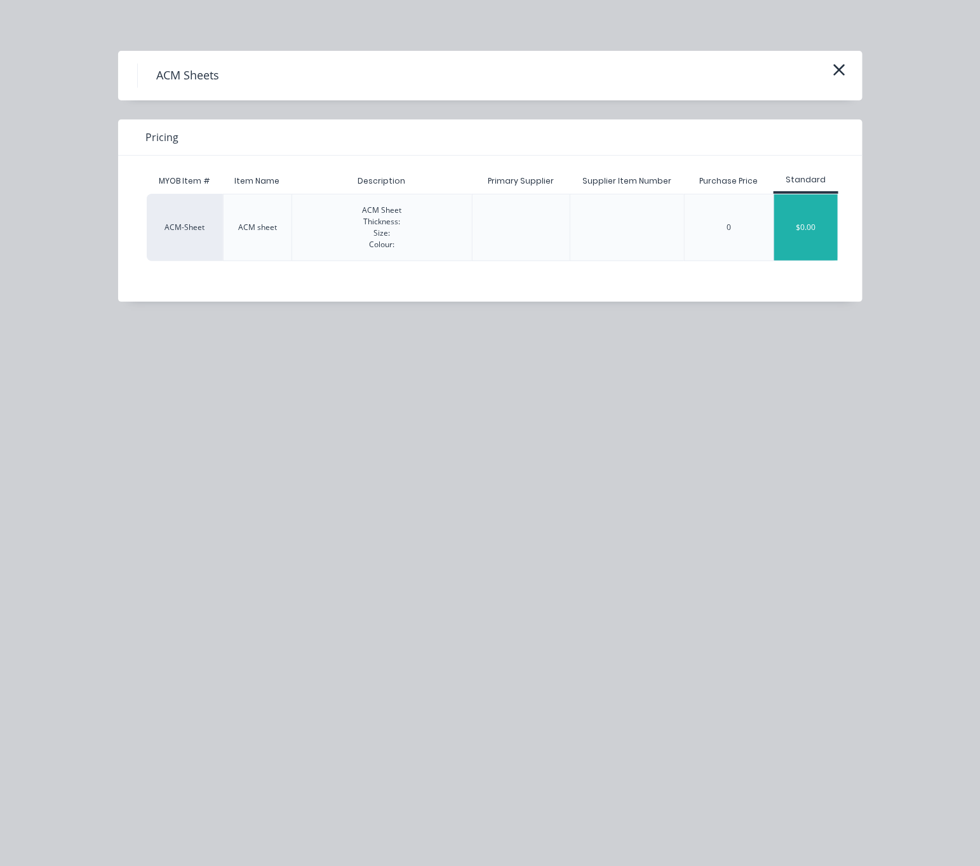
click at [797, 221] on div "$0.00" at bounding box center [807, 227] width 64 height 66
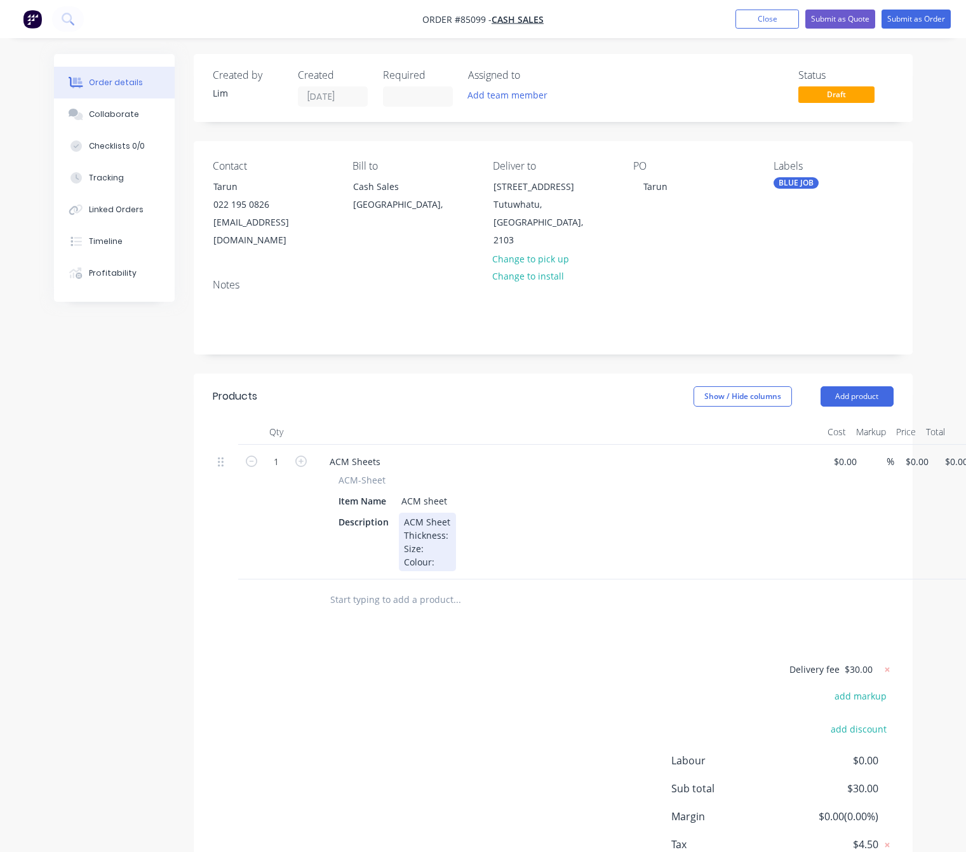
click at [448, 541] on div "ACM Sheet Thickness: Size: Colour:" at bounding box center [427, 542] width 57 height 58
click at [435, 549] on div "ACM Sheet Thickness: 3mm Size: Colour:" at bounding box center [438, 542] width 79 height 58
click at [473, 571] on div "ACM Sheet Thickness: 3mm Size: 1220 x 2440 Colour:" at bounding box center [440, 542] width 83 height 58
click at [532, 559] on div "ACM Sheet Thickness: 3mm Size: 1220 x 2440 Colour: Gloss White // Service coat" at bounding box center [477, 542] width 156 height 58
click at [443, 707] on div "Delivery fee $30.00 add markup add discount Labour $0.00 Sub total $30.00 Margi…" at bounding box center [553, 780] width 681 height 239
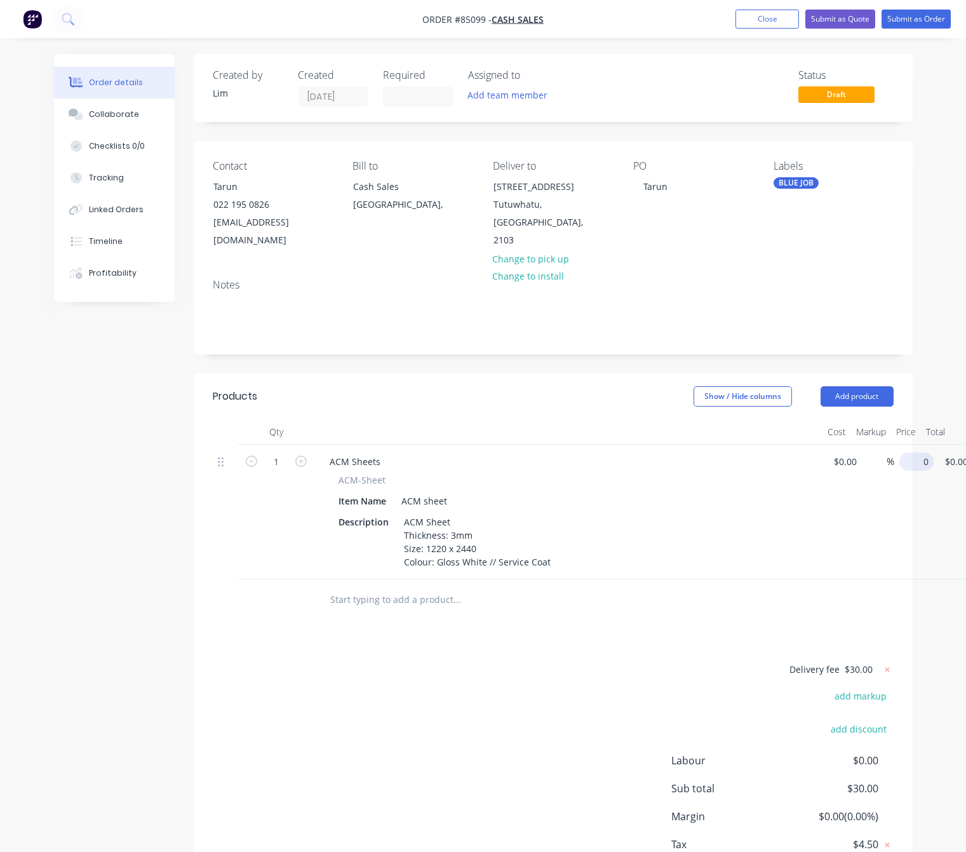
click at [894, 465] on div "1 ACM Sheets ACM-Sheet Item Name ACM sheet Description ACM Sheet Thickness: 3mm…" at bounding box center [553, 512] width 681 height 135
type input "$108.76"
click at [366, 698] on div "Delivery fee $30.00 add markup add discount Labour $0.00 Sub total $30.00 Margi…" at bounding box center [553, 780] width 681 height 239
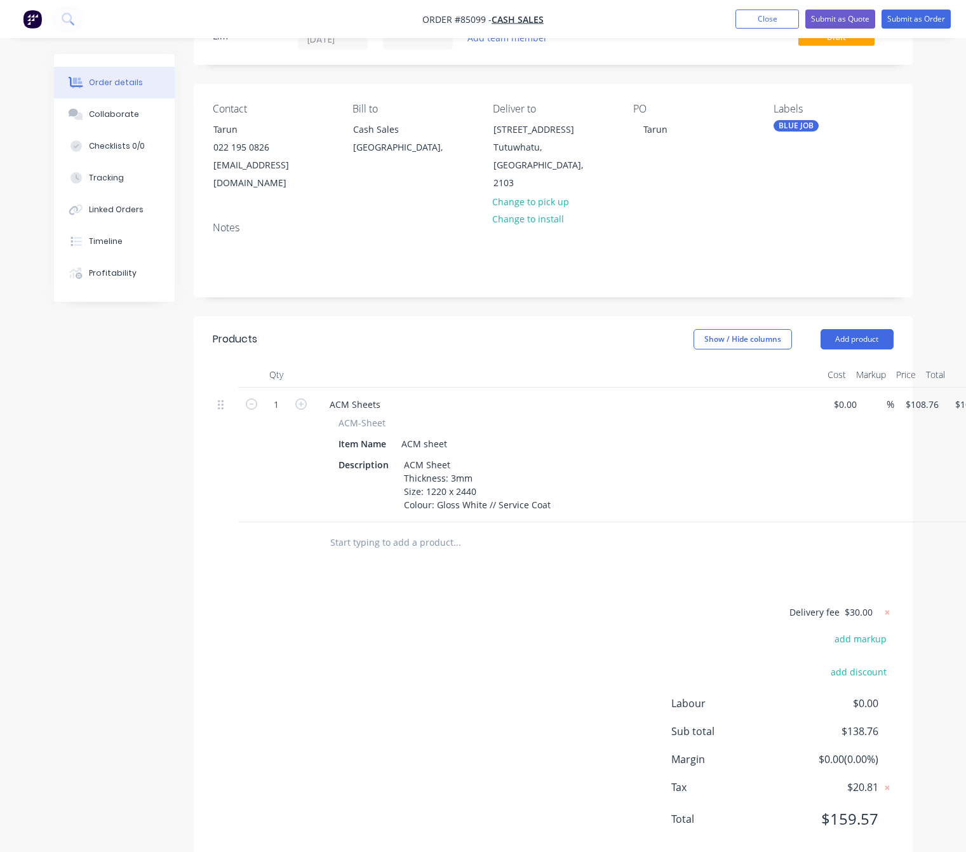
scroll to position [88, 0]
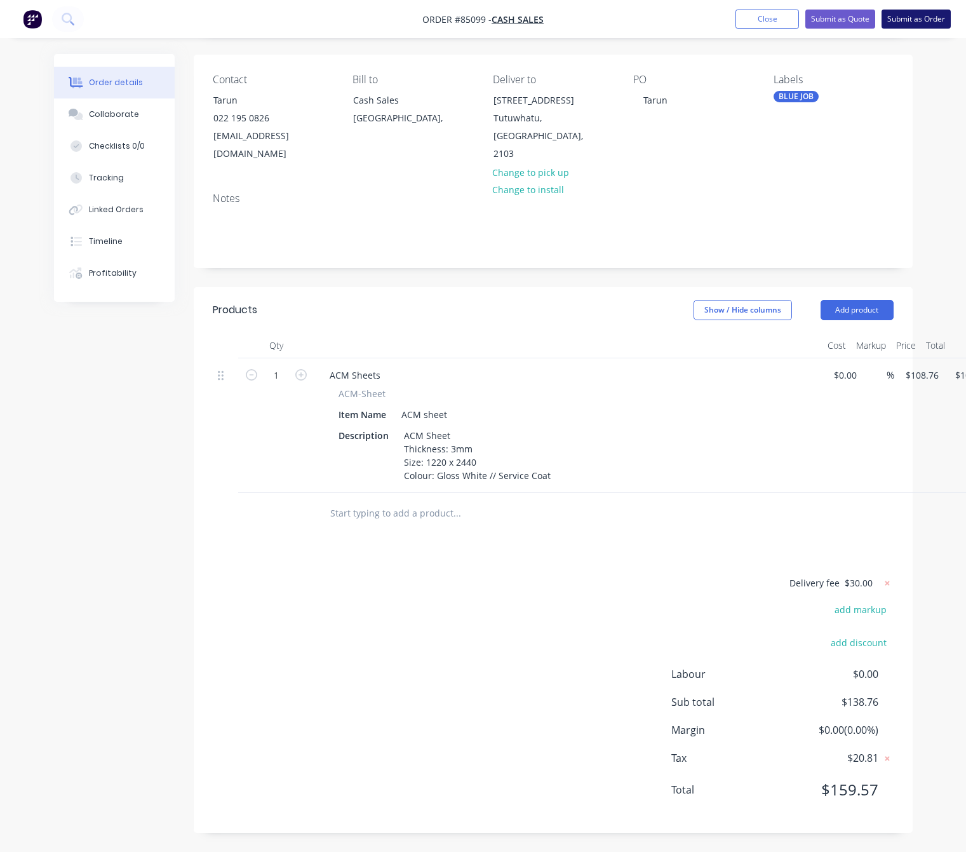
click at [913, 21] on button "Submit as Order" at bounding box center [916, 19] width 69 height 19
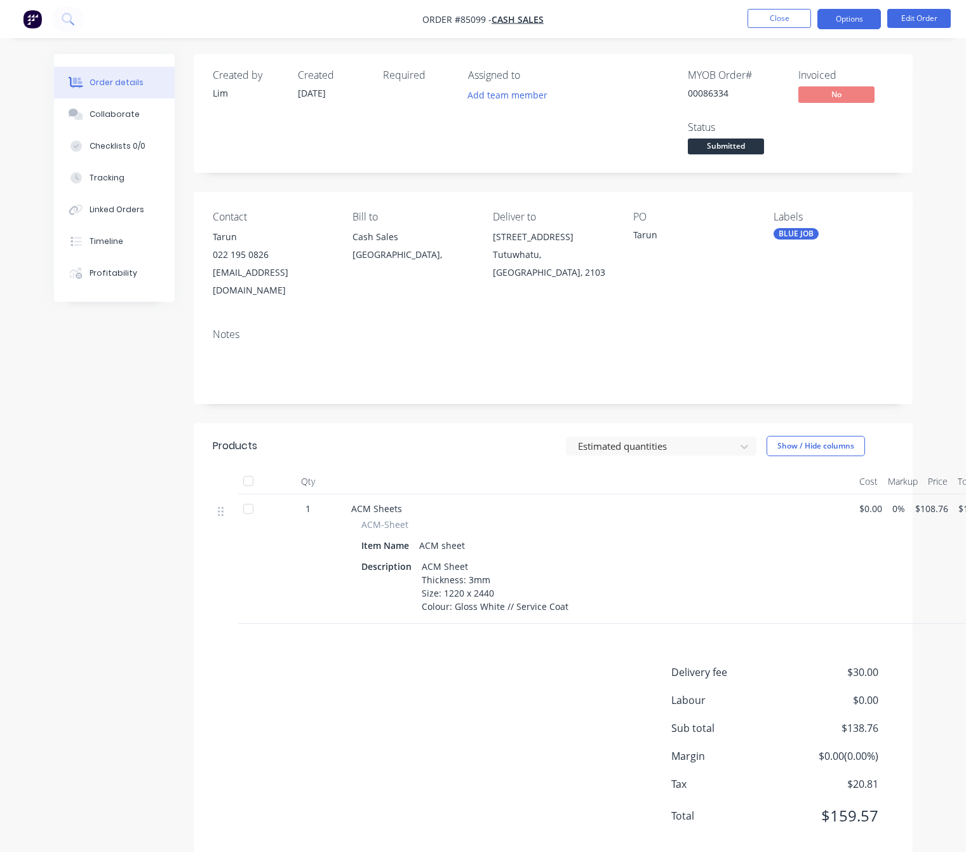
click at [857, 21] on button "Options" at bounding box center [850, 19] width 64 height 20
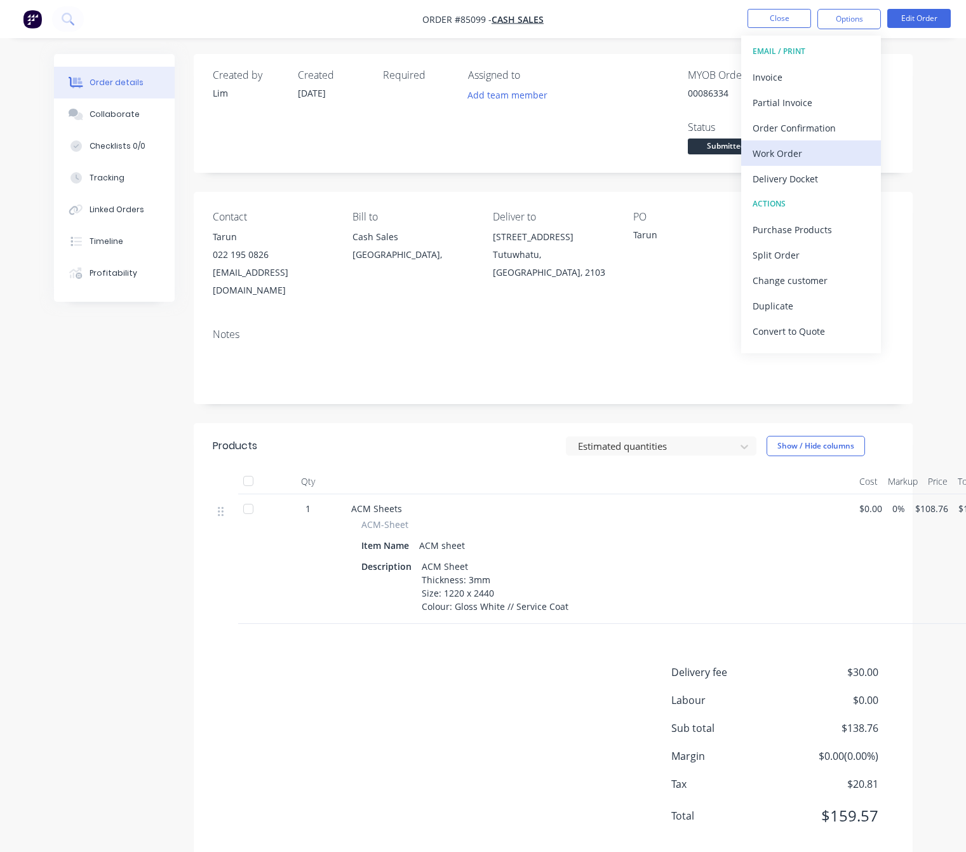
click at [825, 161] on div "Work Order" at bounding box center [811, 153] width 117 height 18
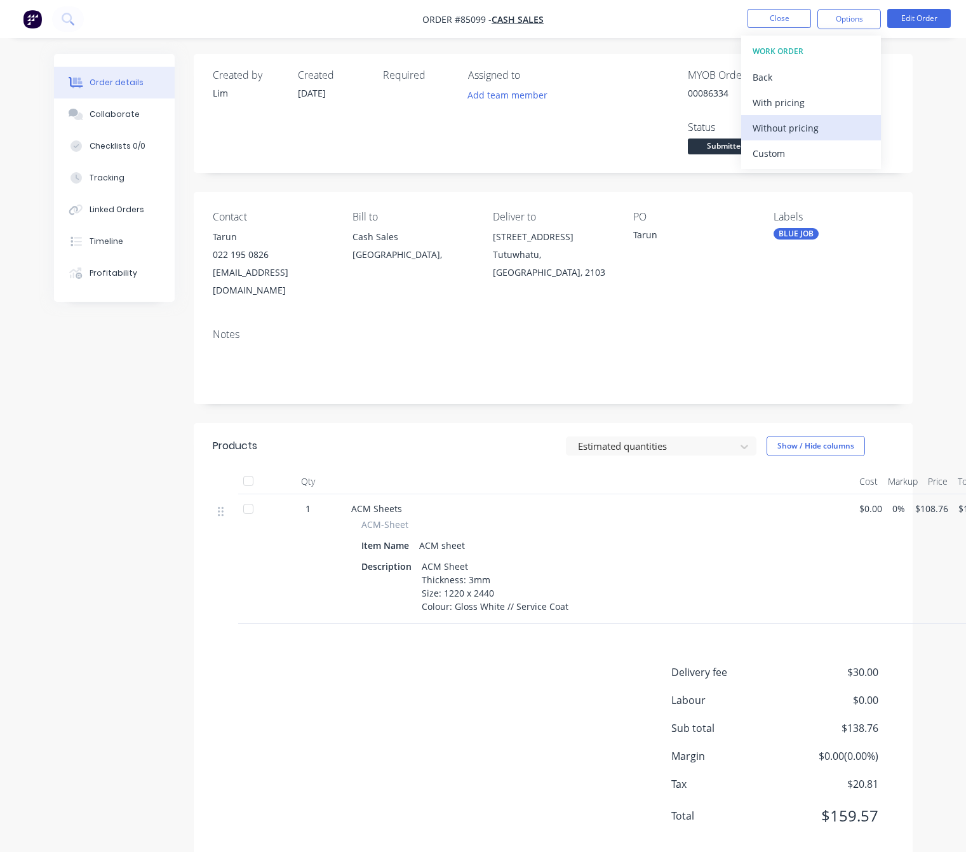
click at [822, 141] on button "Custom" at bounding box center [812, 152] width 140 height 25
click at [832, 71] on div "Back" at bounding box center [811, 77] width 117 height 18
click at [832, 133] on div "Without pricing" at bounding box center [811, 128] width 117 height 18
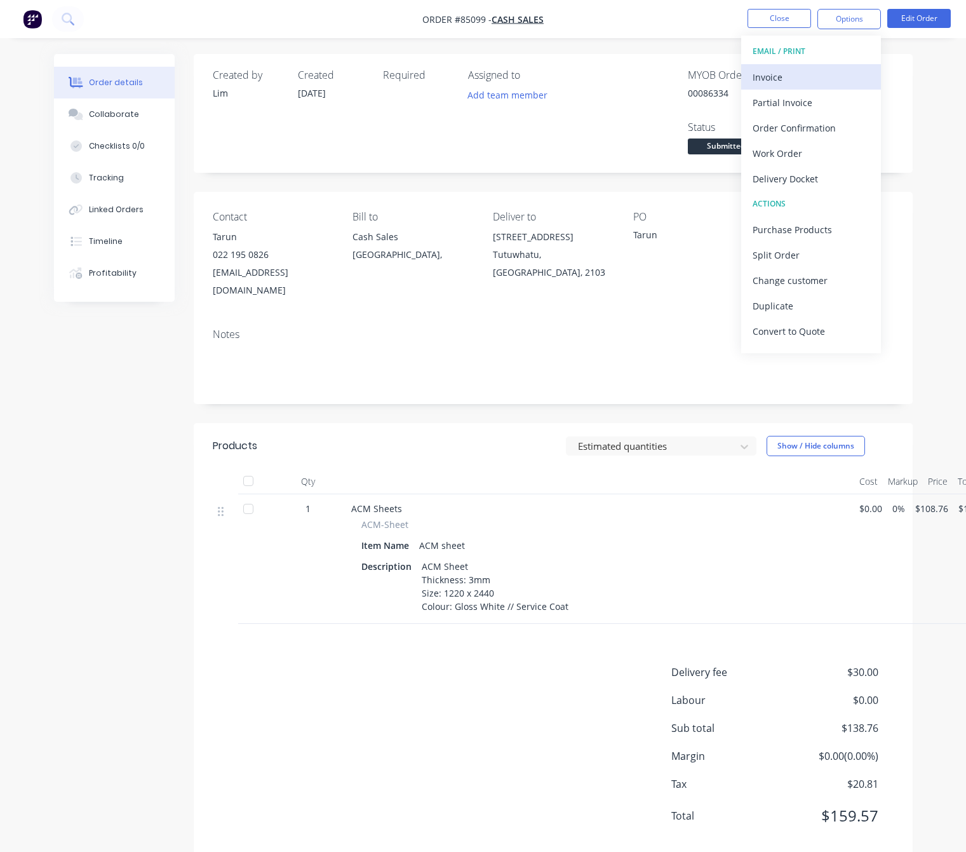
click at [822, 68] on div "Invoice" at bounding box center [811, 77] width 117 height 18
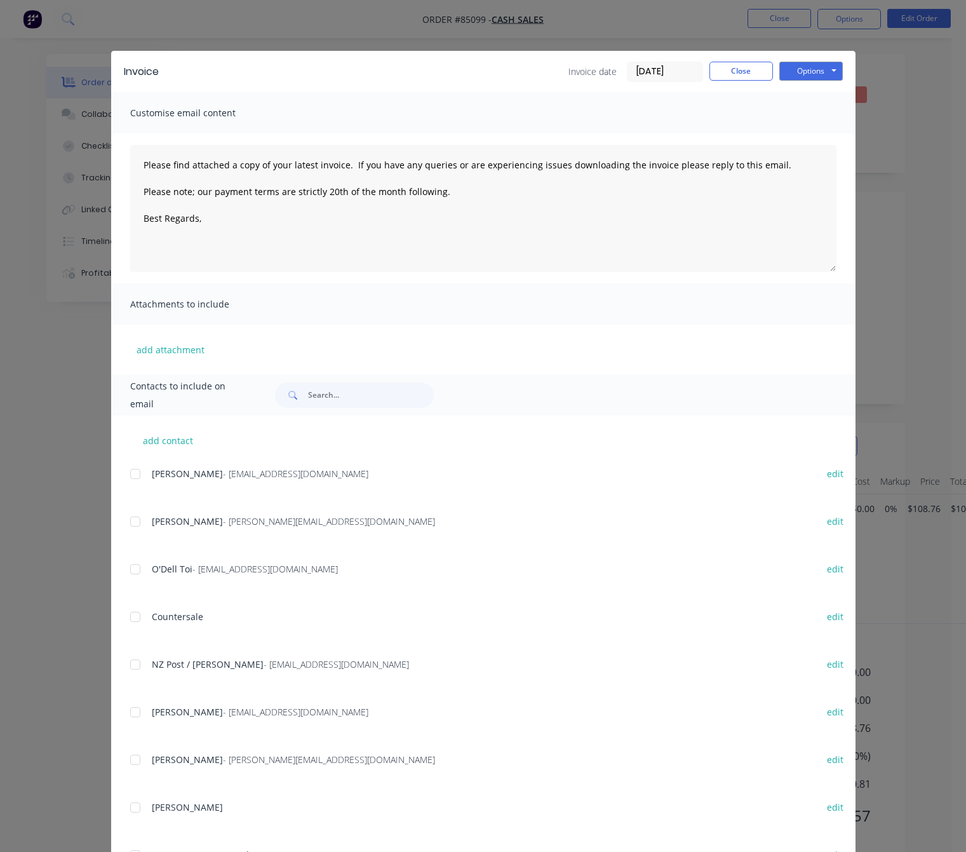
click at [844, 59] on div "Invoice Invoice date [DATE] Close Options Preview Print Email" at bounding box center [483, 71] width 745 height 41
click at [828, 71] on button "Options" at bounding box center [812, 71] width 64 height 19
click at [817, 96] on button "Preview" at bounding box center [820, 93] width 81 height 21
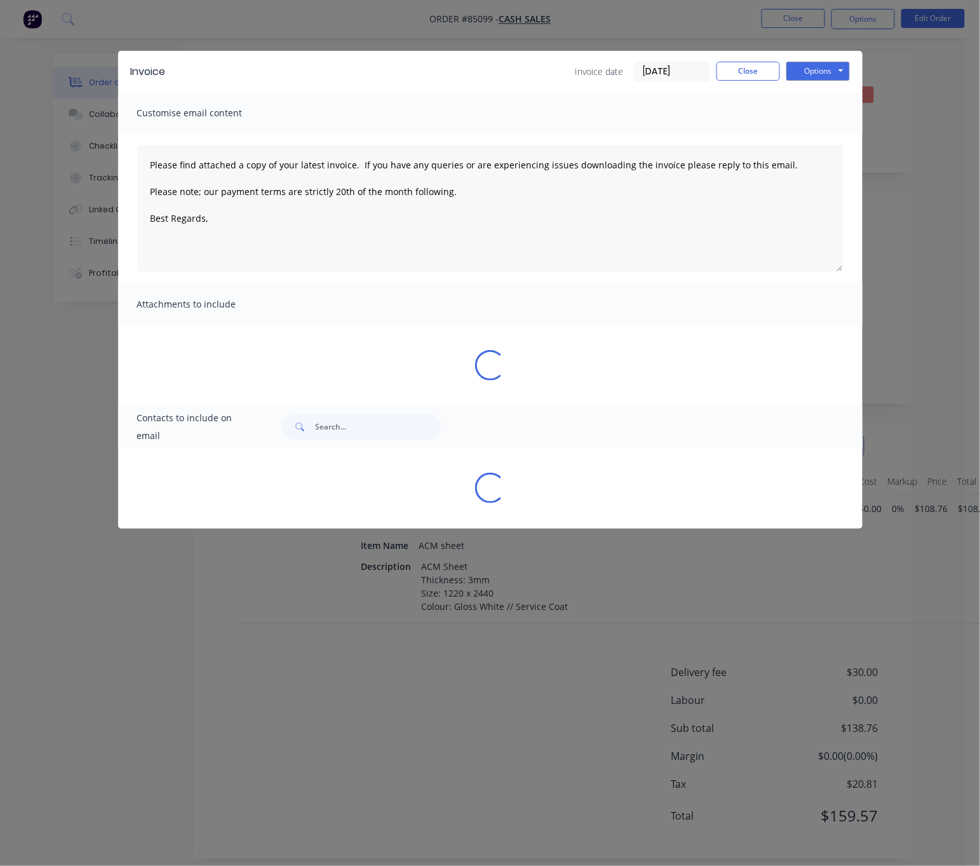
type textarea "Please find attached a copy of your latest invoice. If you have any queries or …"
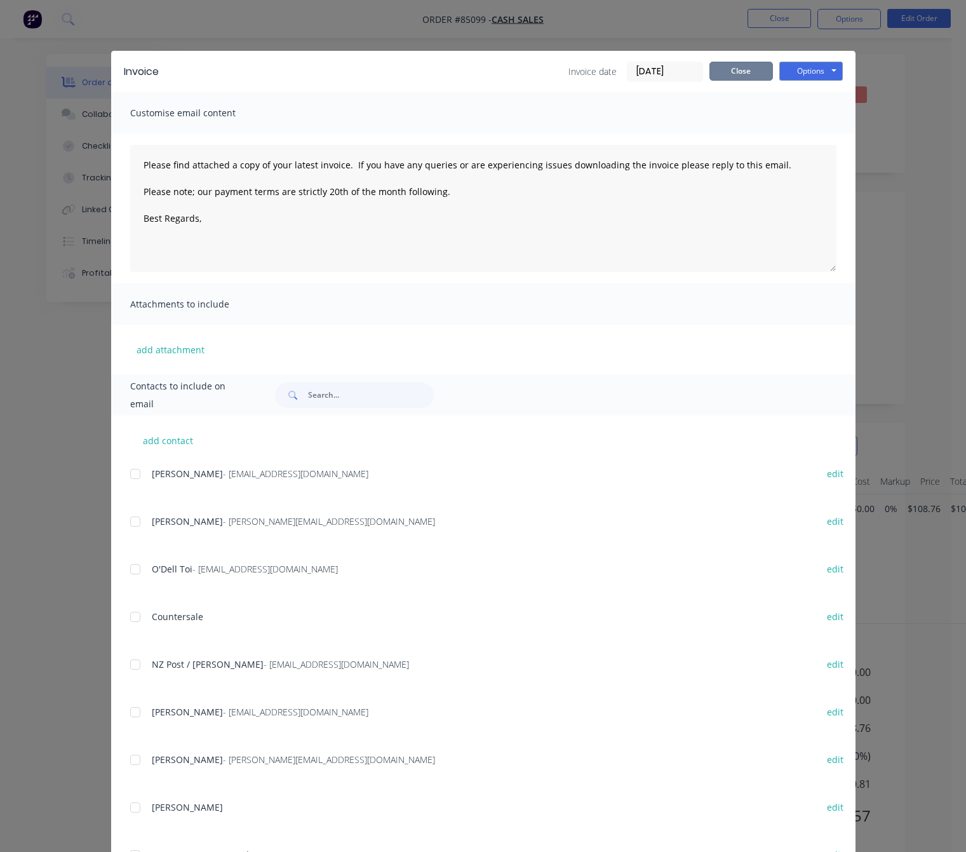
drag, startPoint x: 744, startPoint y: 75, endPoint x: 744, endPoint y: 82, distance: 7.0
click at [744, 74] on button "Close" at bounding box center [742, 71] width 64 height 19
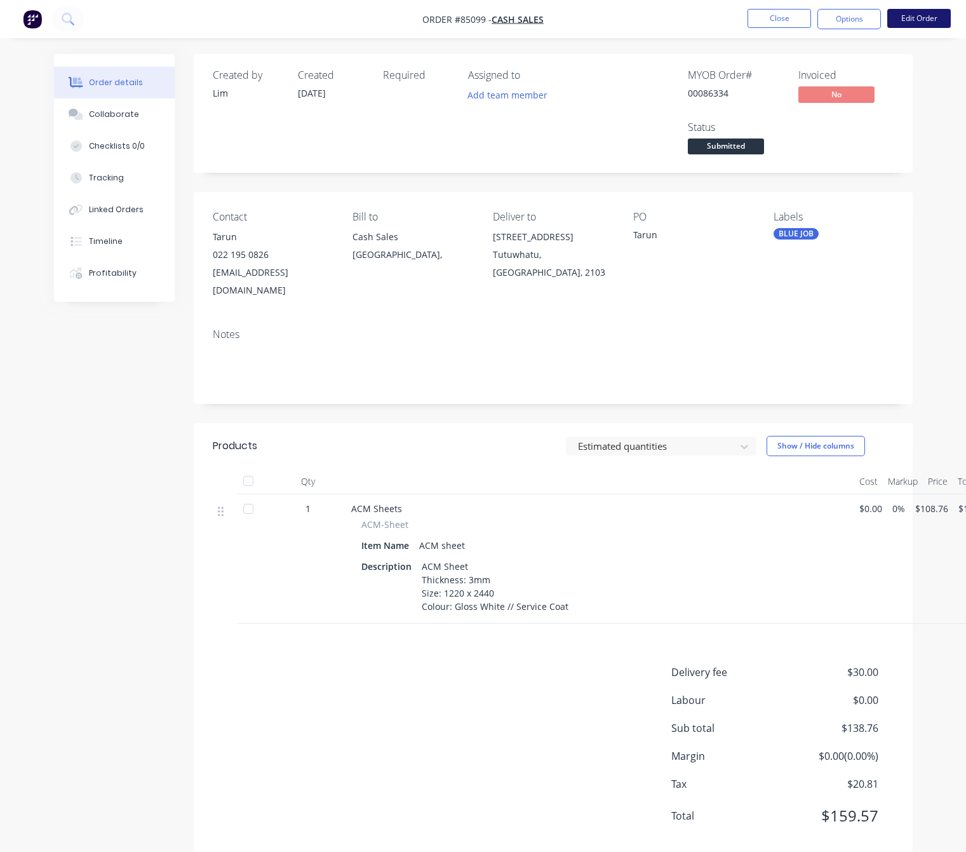
drag, startPoint x: 925, startPoint y: 6, endPoint x: 925, endPoint y: 15, distance: 9.5
click at [925, 4] on nav "Order #85099 - Cash Sales Close Options Edit Order" at bounding box center [483, 19] width 966 height 38
click at [927, 23] on button "Edit Order" at bounding box center [920, 18] width 64 height 19
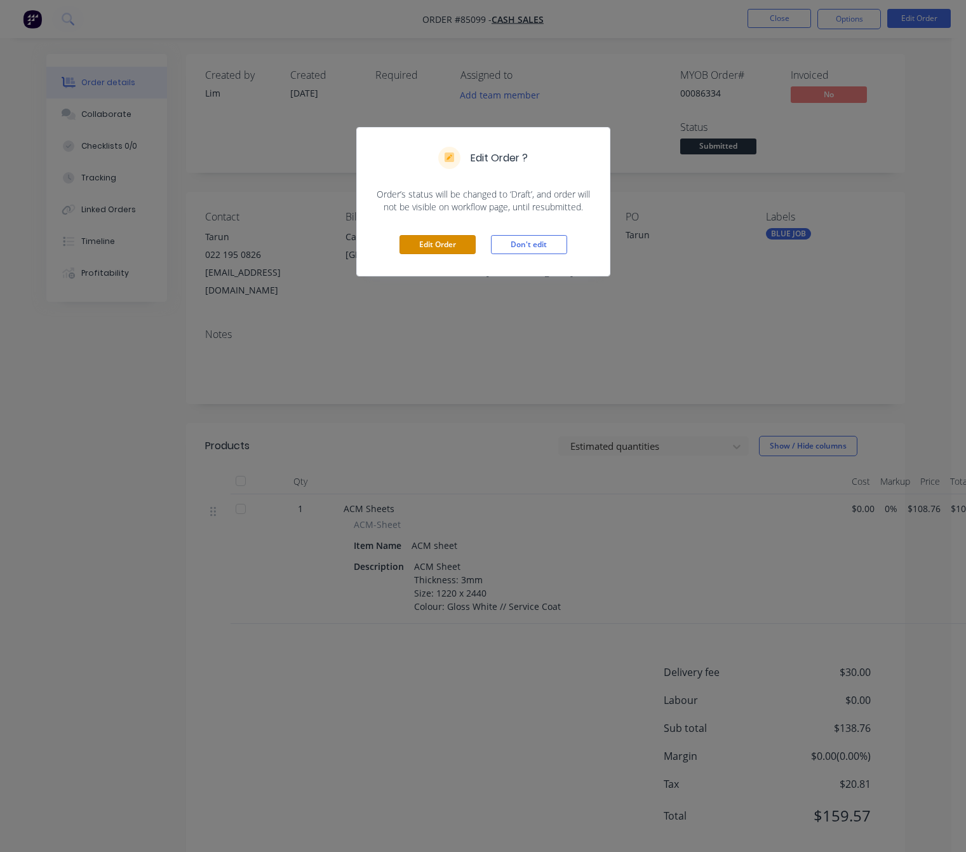
click at [443, 252] on button "Edit Order" at bounding box center [438, 244] width 76 height 19
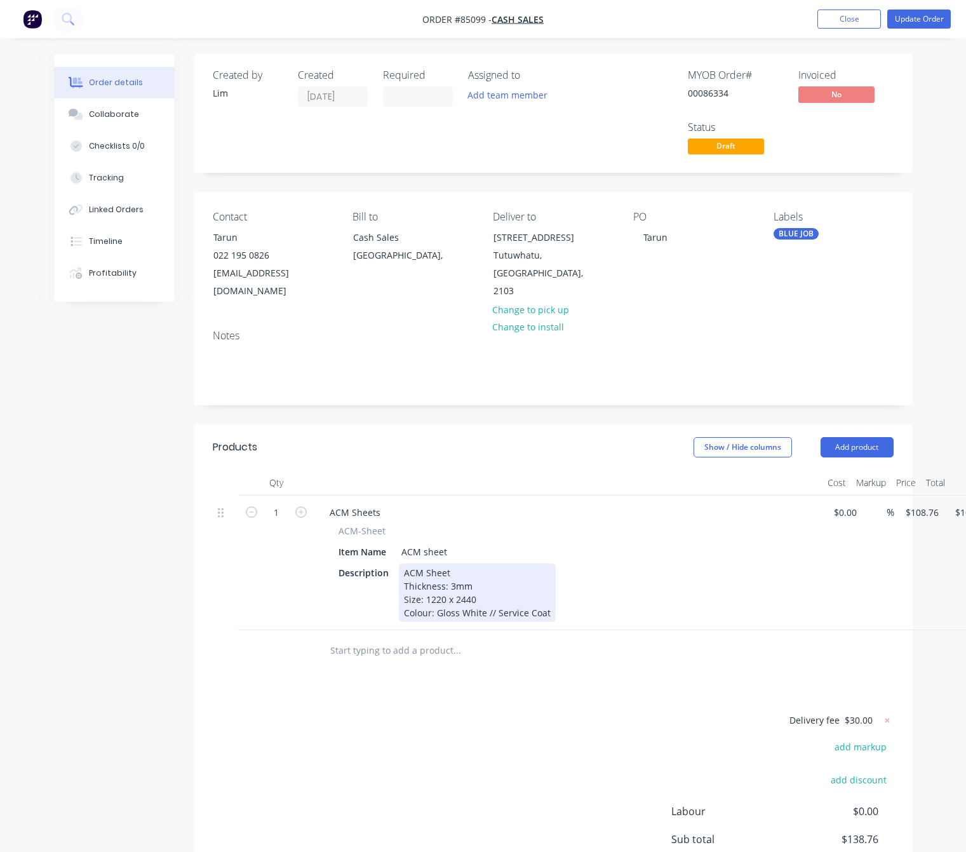
click at [549, 616] on div "ACM Sheet Thickness: 3mm Size: 1220 x 2440 Colour: Gloss White // Service Coat" at bounding box center [477, 593] width 157 height 58
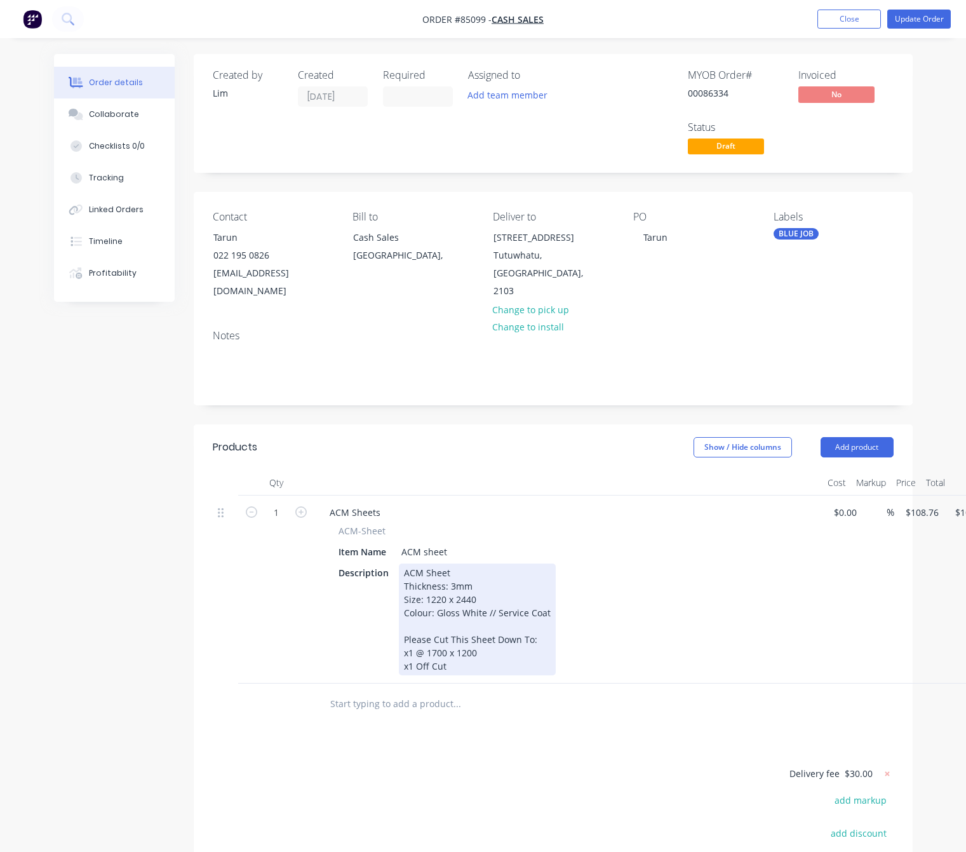
click at [418, 666] on div "ACM Sheet Thickness: 3mm Size: 1220 x 2440 Colour: Gloss White // Service Coat …" at bounding box center [477, 620] width 157 height 112
click at [416, 667] on div "ACM Sheet Thickness: 3mm Size: 1220 x 2440 Colour: Gloss White // Service Coat …" at bounding box center [477, 620] width 157 height 112
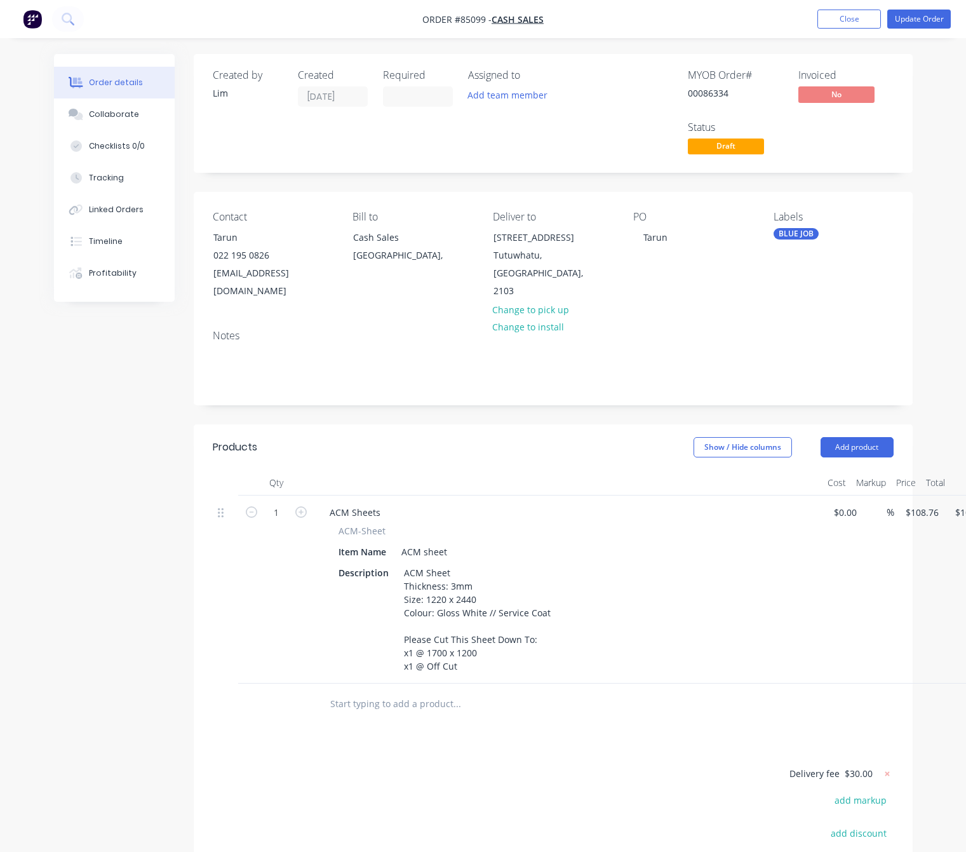
click at [923, 16] on button "Update Order" at bounding box center [920, 19] width 64 height 19
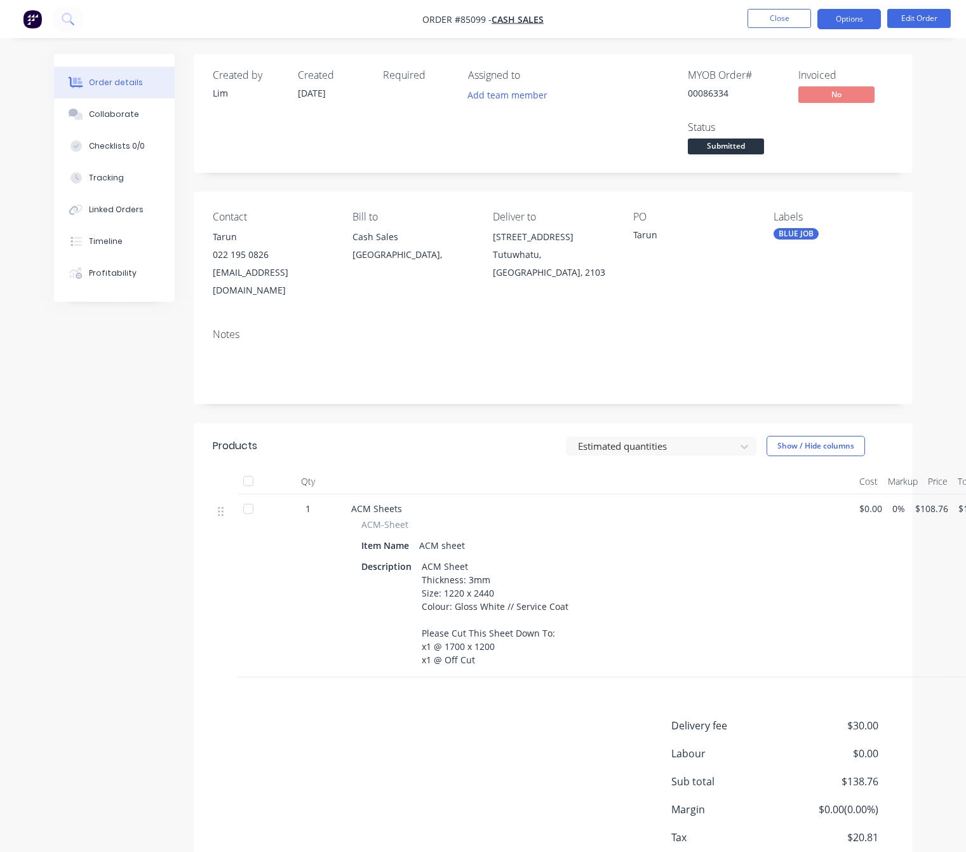
click at [851, 23] on button "Options" at bounding box center [850, 19] width 64 height 20
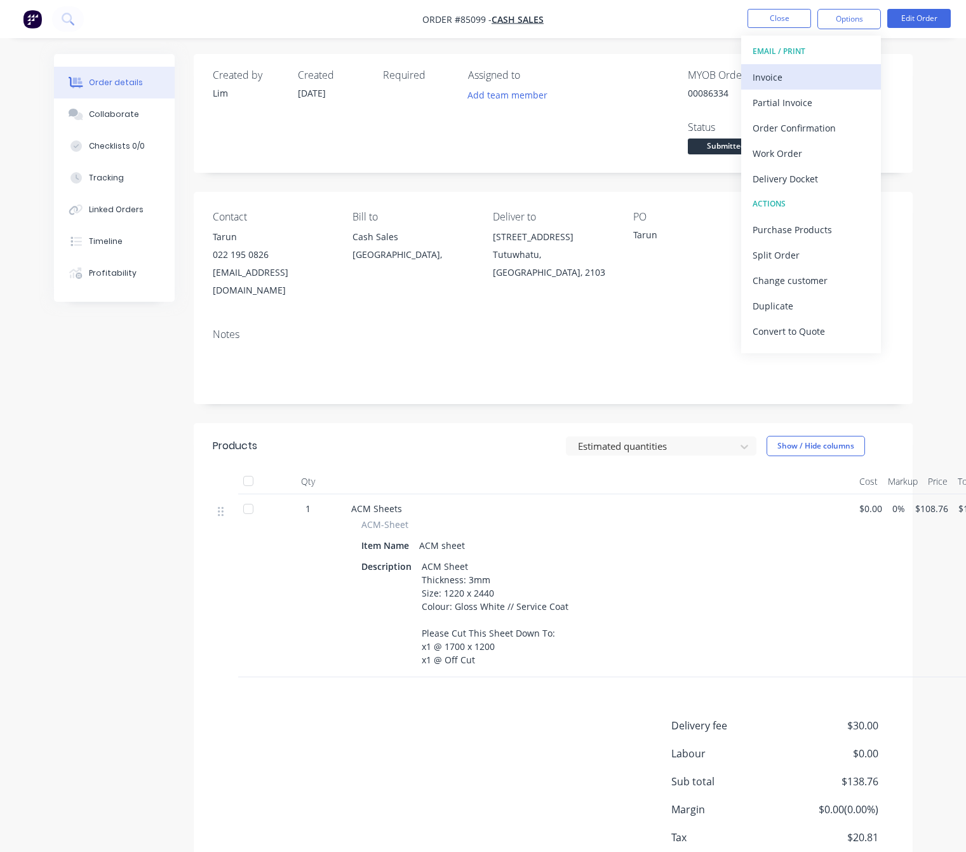
click at [809, 80] on div "Invoice" at bounding box center [811, 77] width 117 height 18
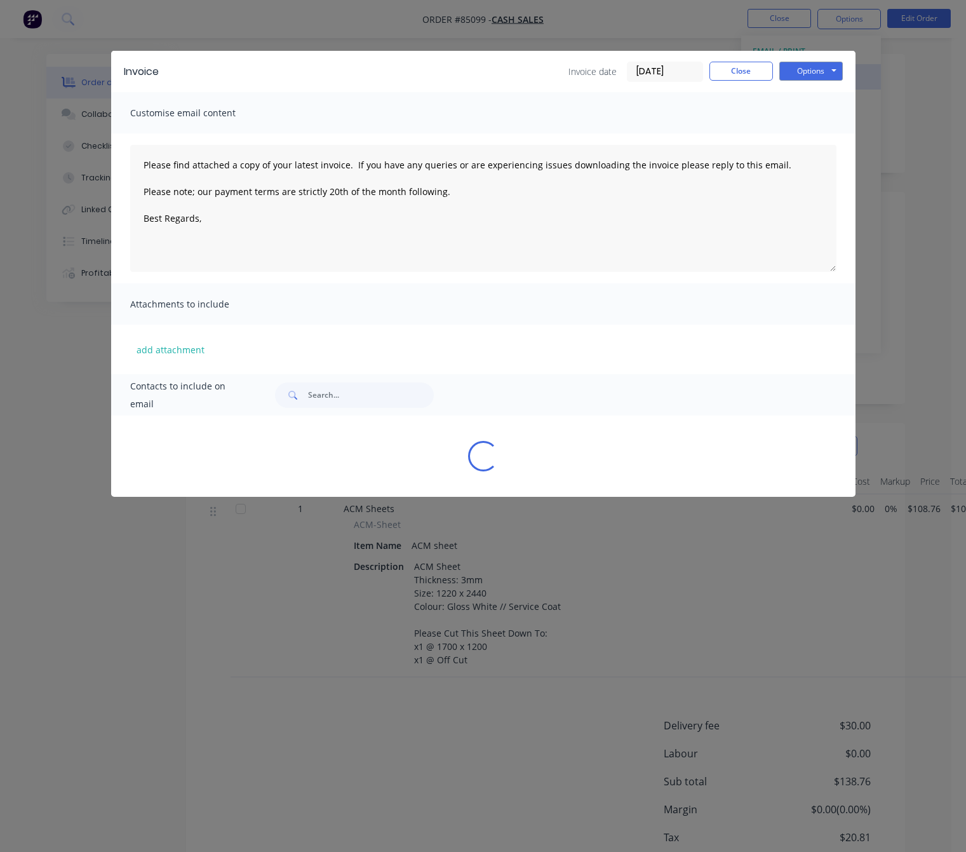
type textarea "Please find attached a copy of your latest invoice. If you have any queries or …"
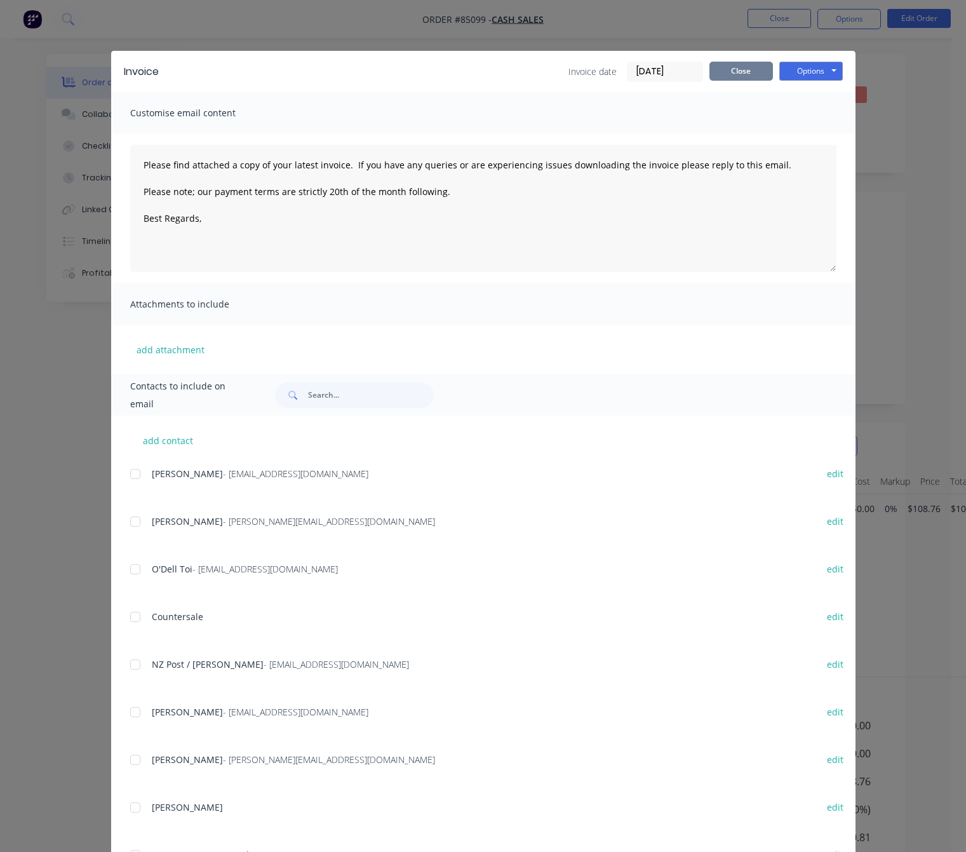
click at [731, 69] on button "Close" at bounding box center [742, 71] width 64 height 19
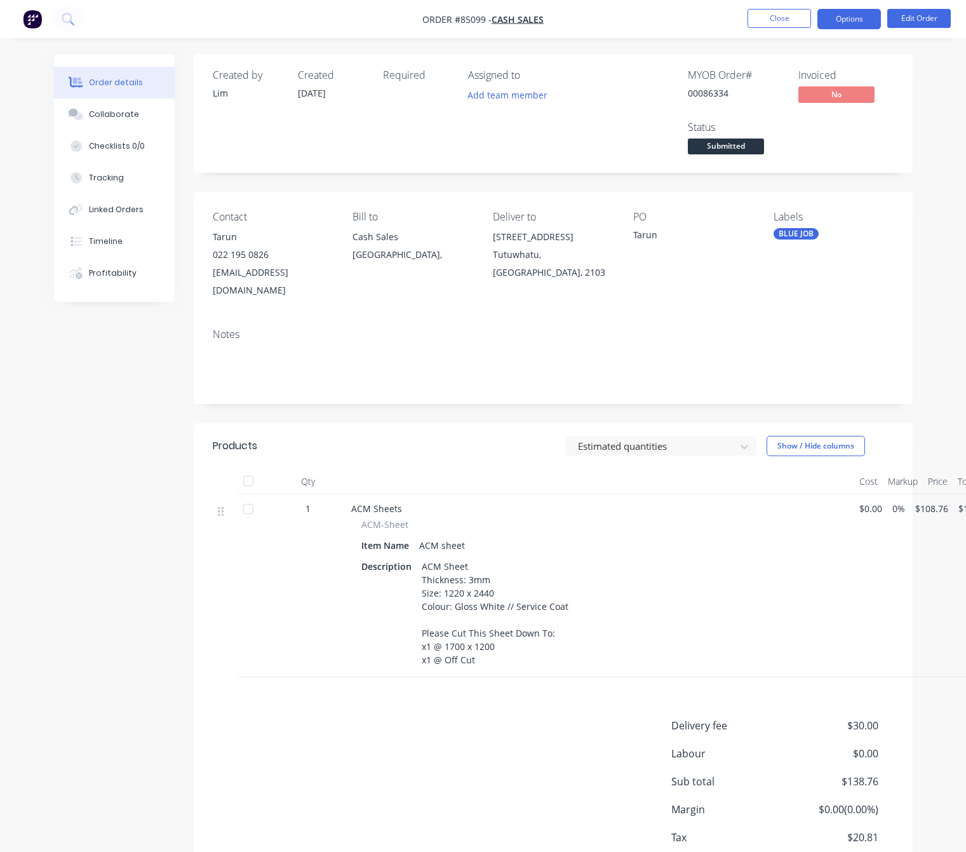
click at [846, 24] on button "Options" at bounding box center [850, 19] width 64 height 20
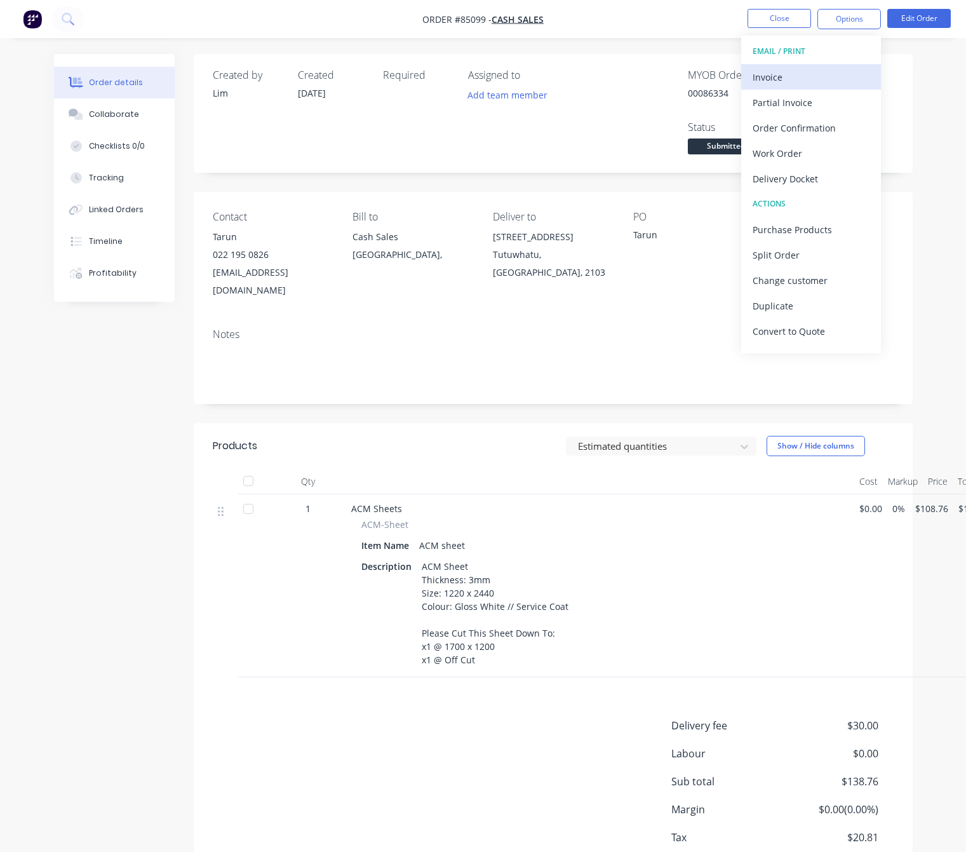
click at [826, 69] on div "Invoice" at bounding box center [811, 77] width 117 height 18
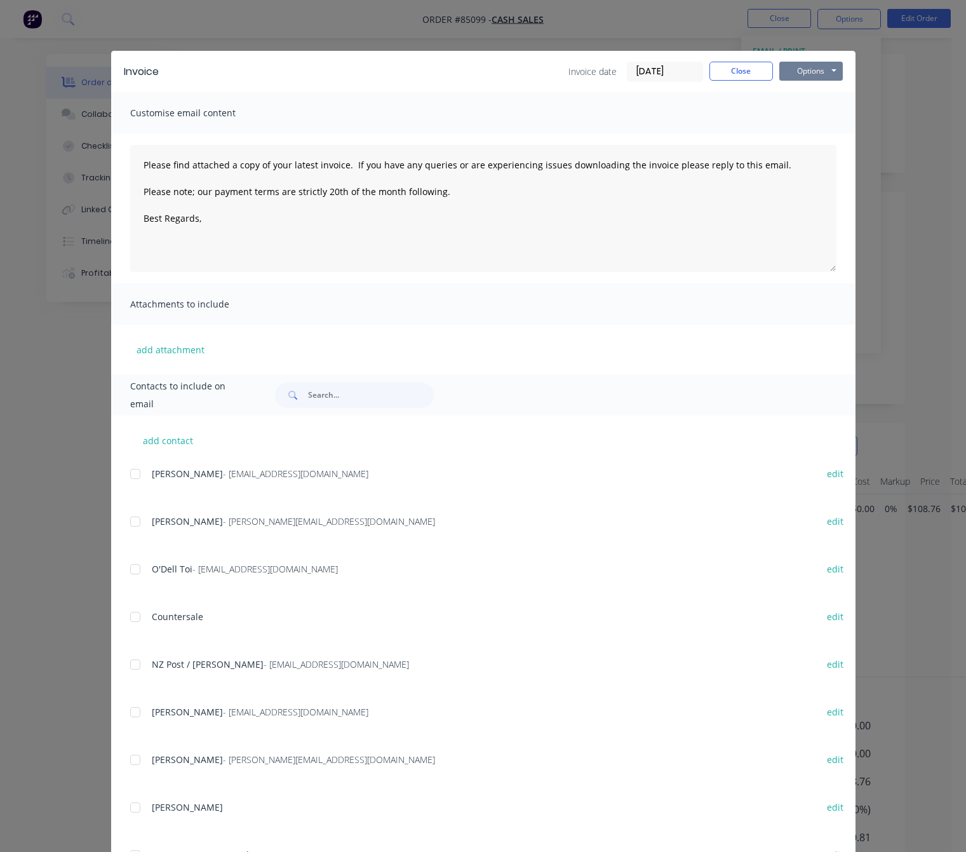
click at [825, 71] on button "Options" at bounding box center [812, 71] width 64 height 19
click at [824, 90] on button "Preview" at bounding box center [820, 93] width 81 height 21
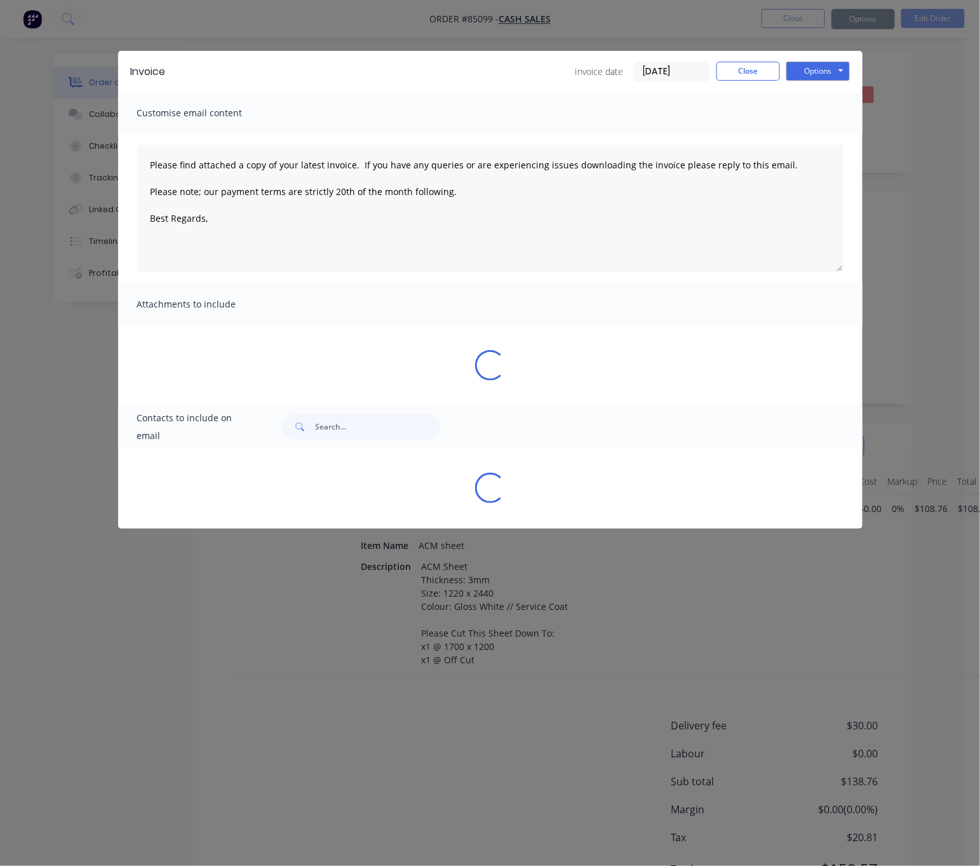
type textarea "Please find attached a copy of your latest invoice. If you have any queries or …"
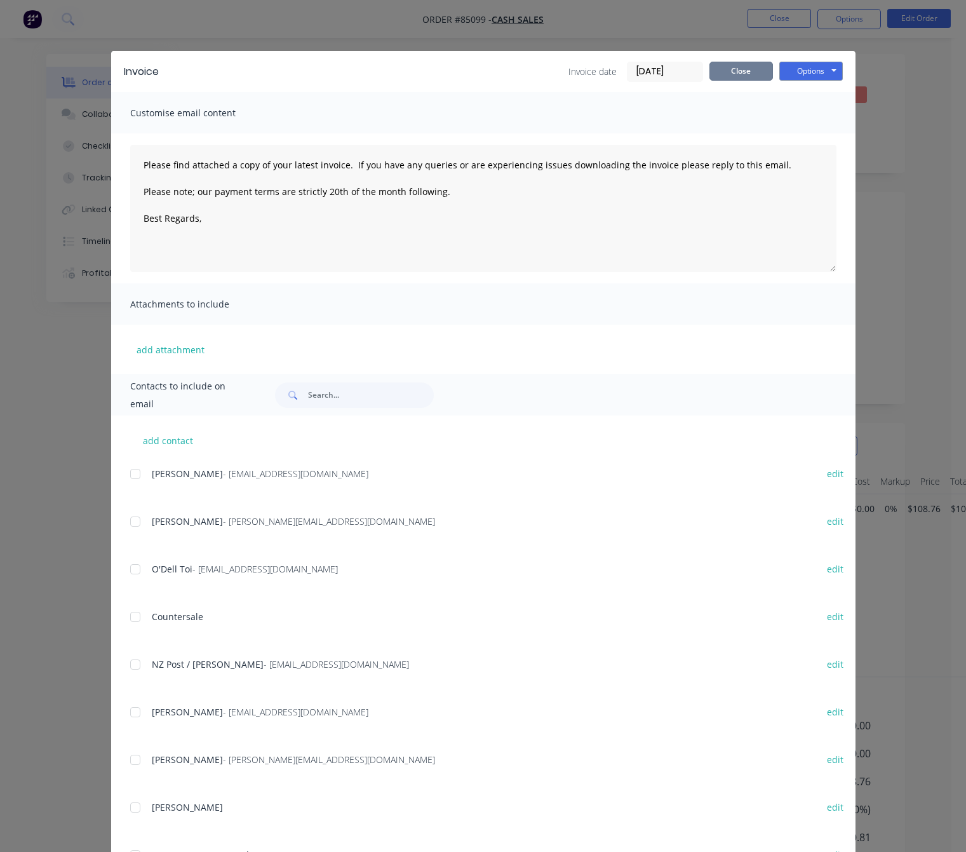
click at [719, 72] on button "Close" at bounding box center [742, 71] width 64 height 19
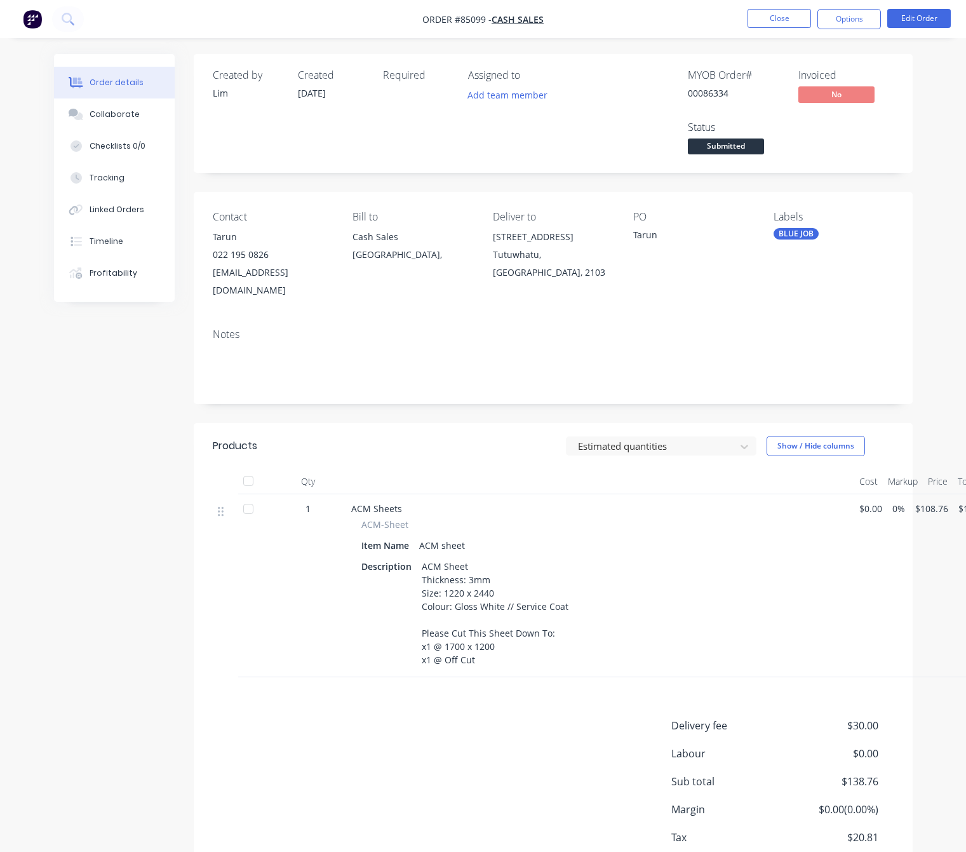
click at [743, 149] on span "Submitted" at bounding box center [726, 147] width 76 height 16
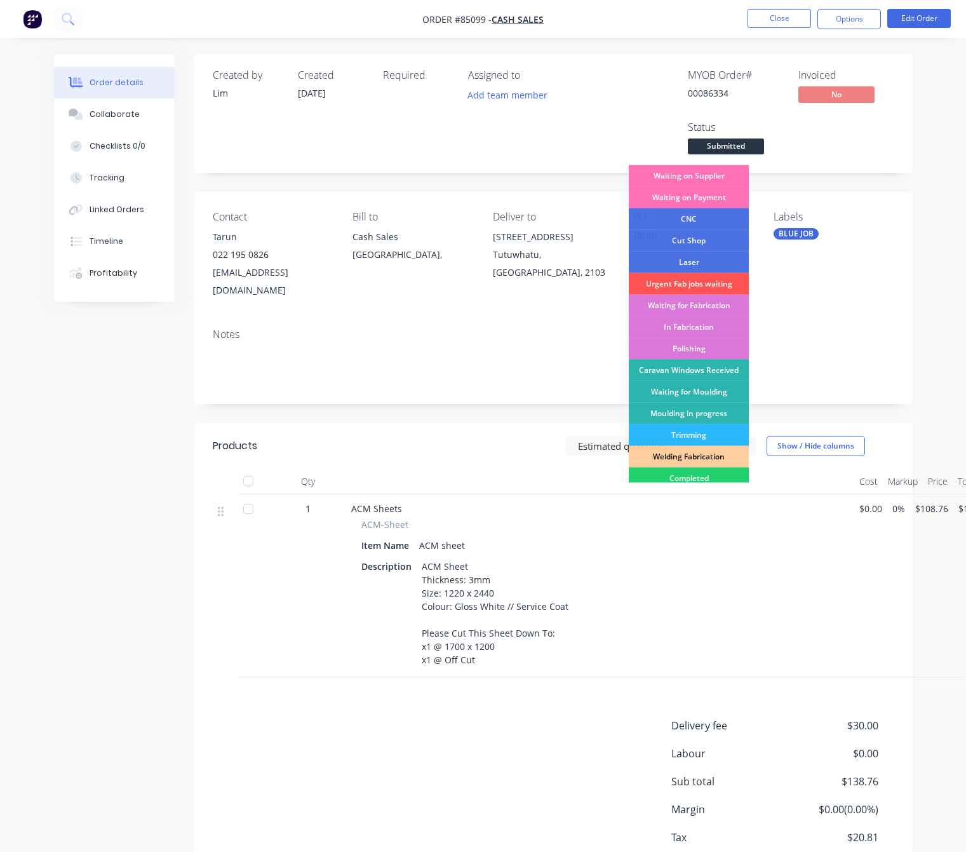
click at [724, 172] on div "Waiting on Supplier" at bounding box center [689, 176] width 120 height 22
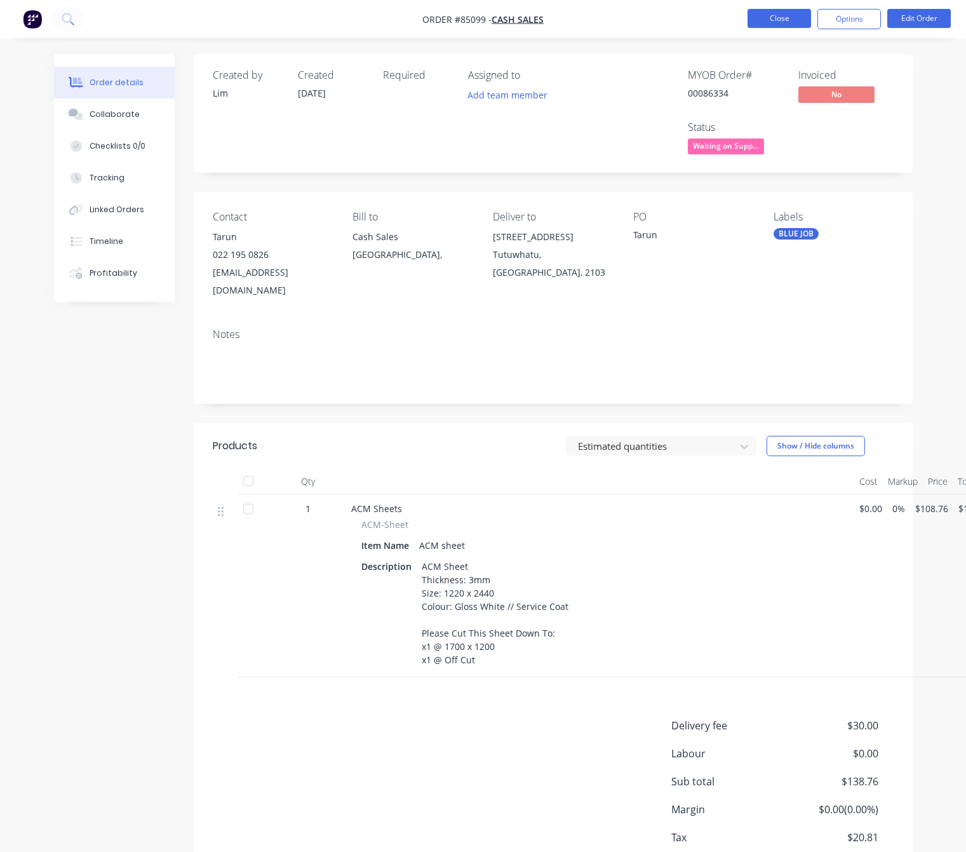
click at [790, 25] on button "Close" at bounding box center [780, 18] width 64 height 19
